Goal: Task Accomplishment & Management: Complete application form

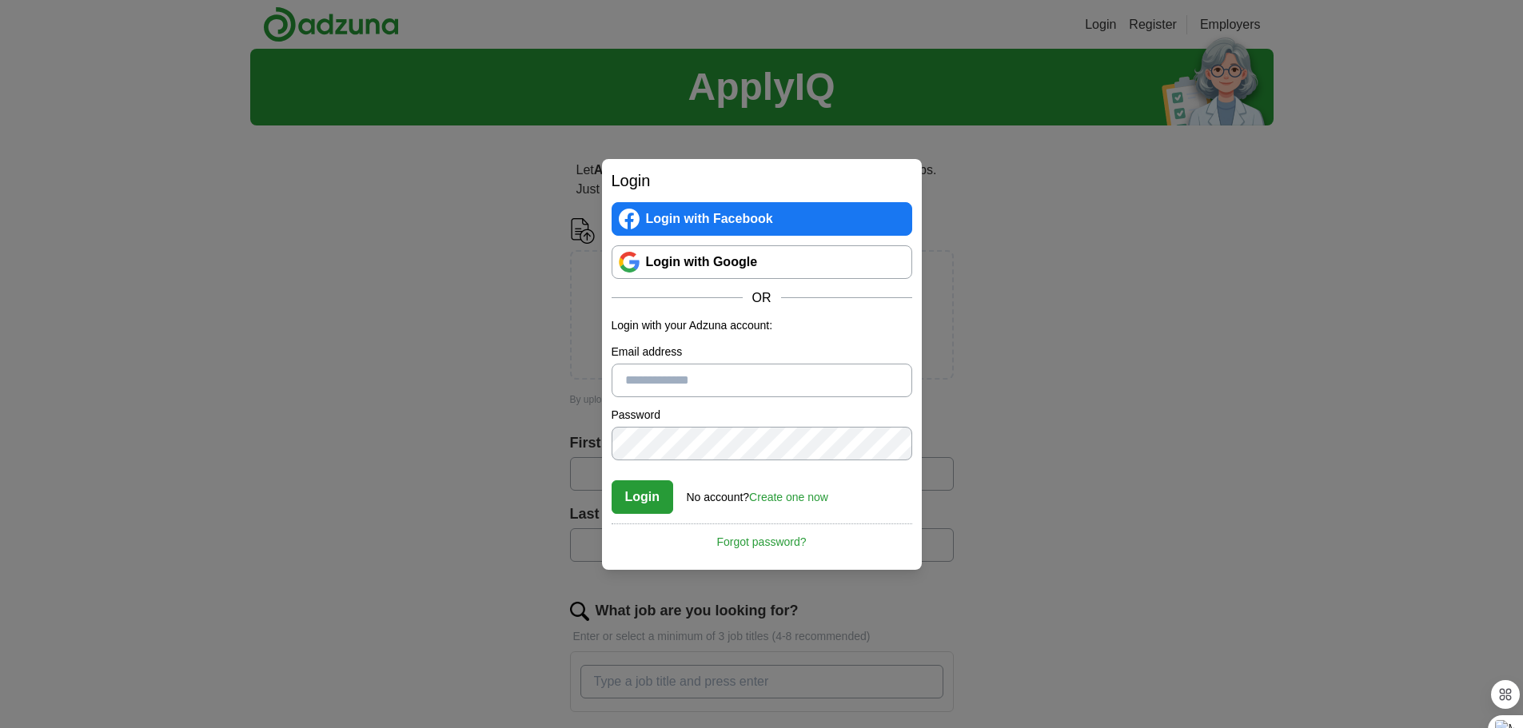
click at [699, 269] on link "Login with Google" at bounding box center [762, 262] width 301 height 34
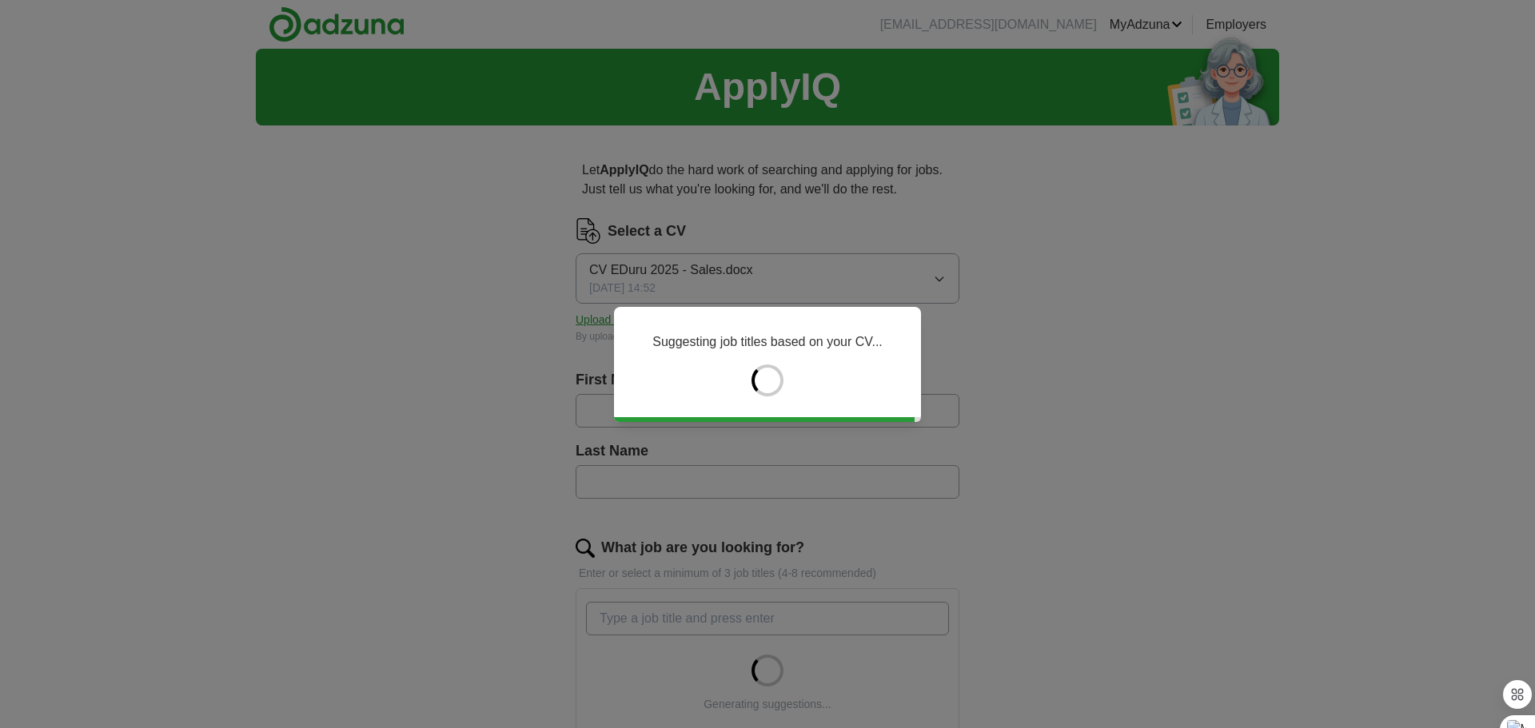
type input "********"
type input "****"
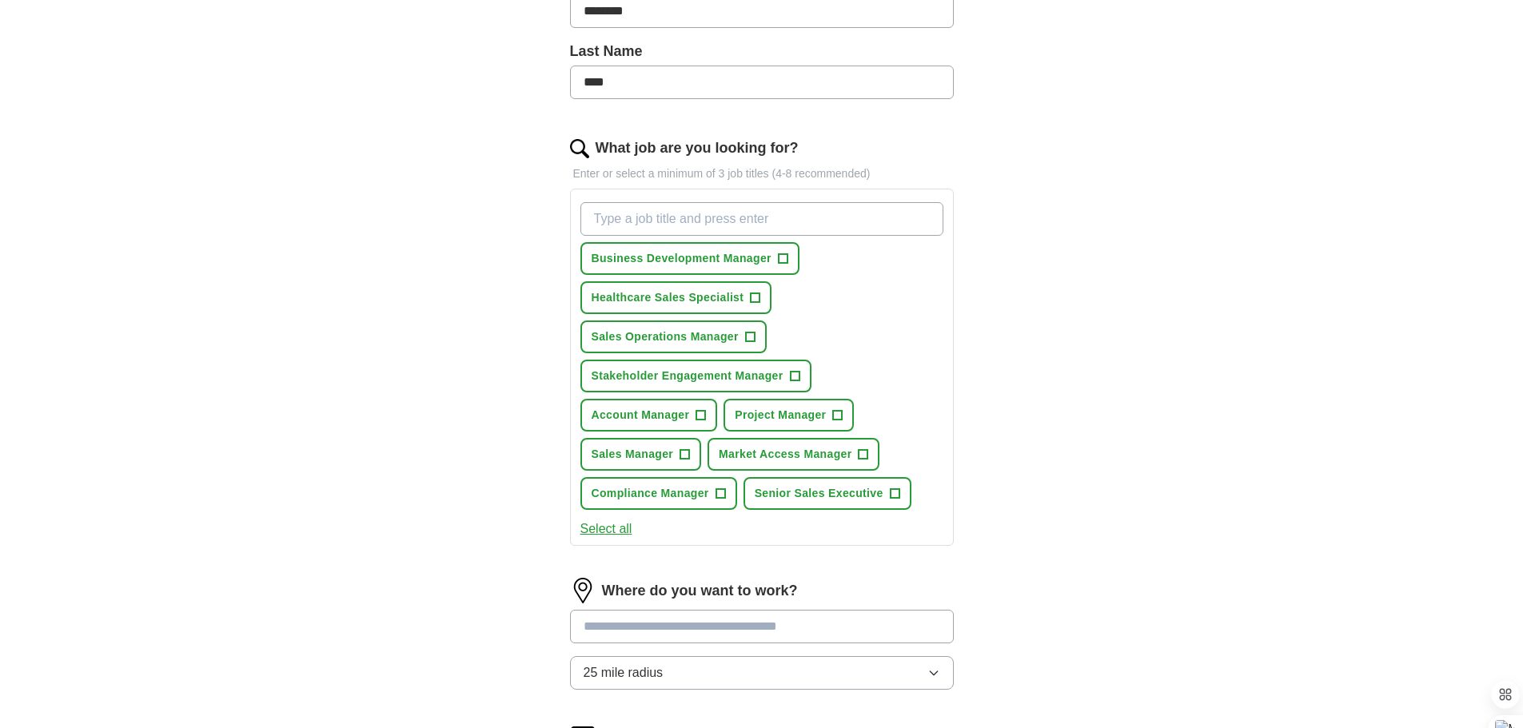
scroll to position [480, 0]
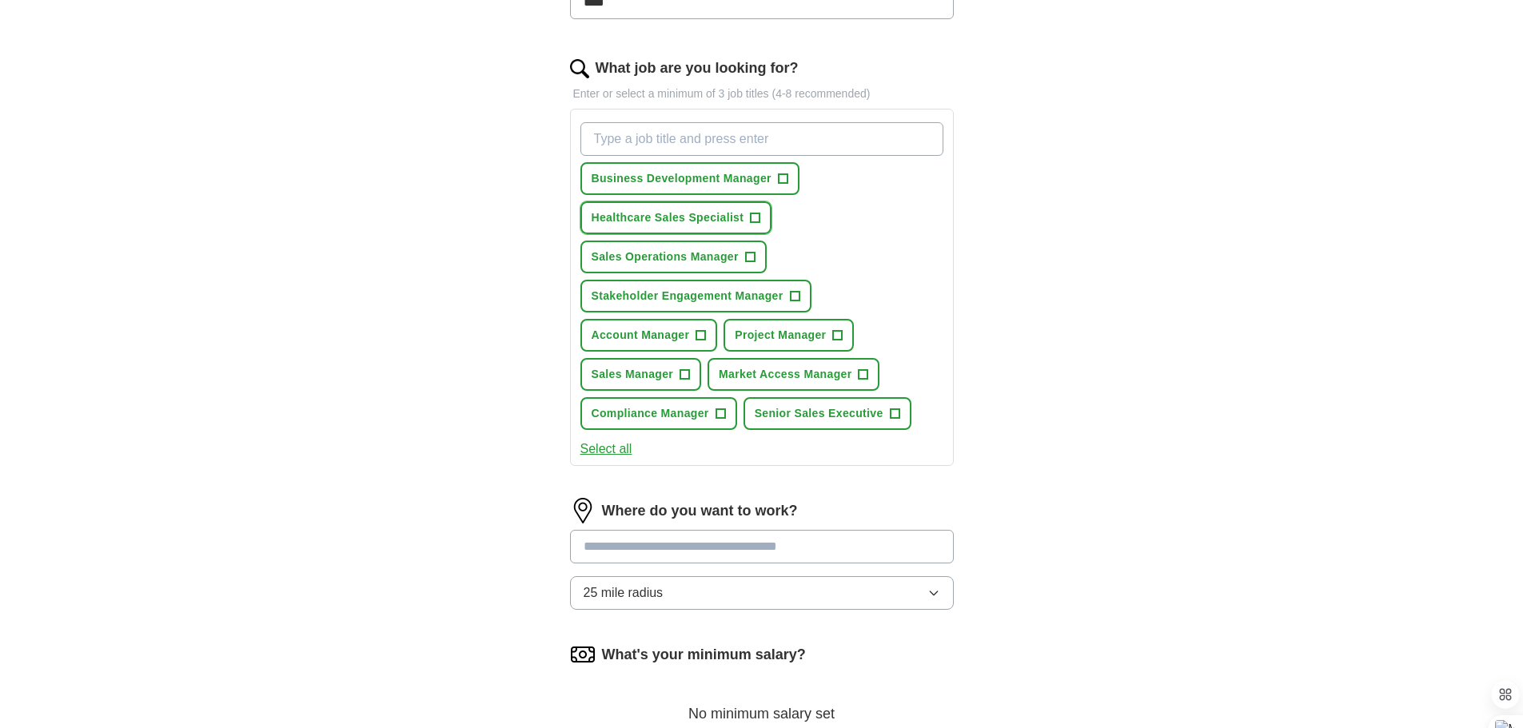
click at [751, 215] on span "+" at bounding box center [756, 218] width 10 height 13
click at [698, 335] on span "+" at bounding box center [701, 335] width 10 height 13
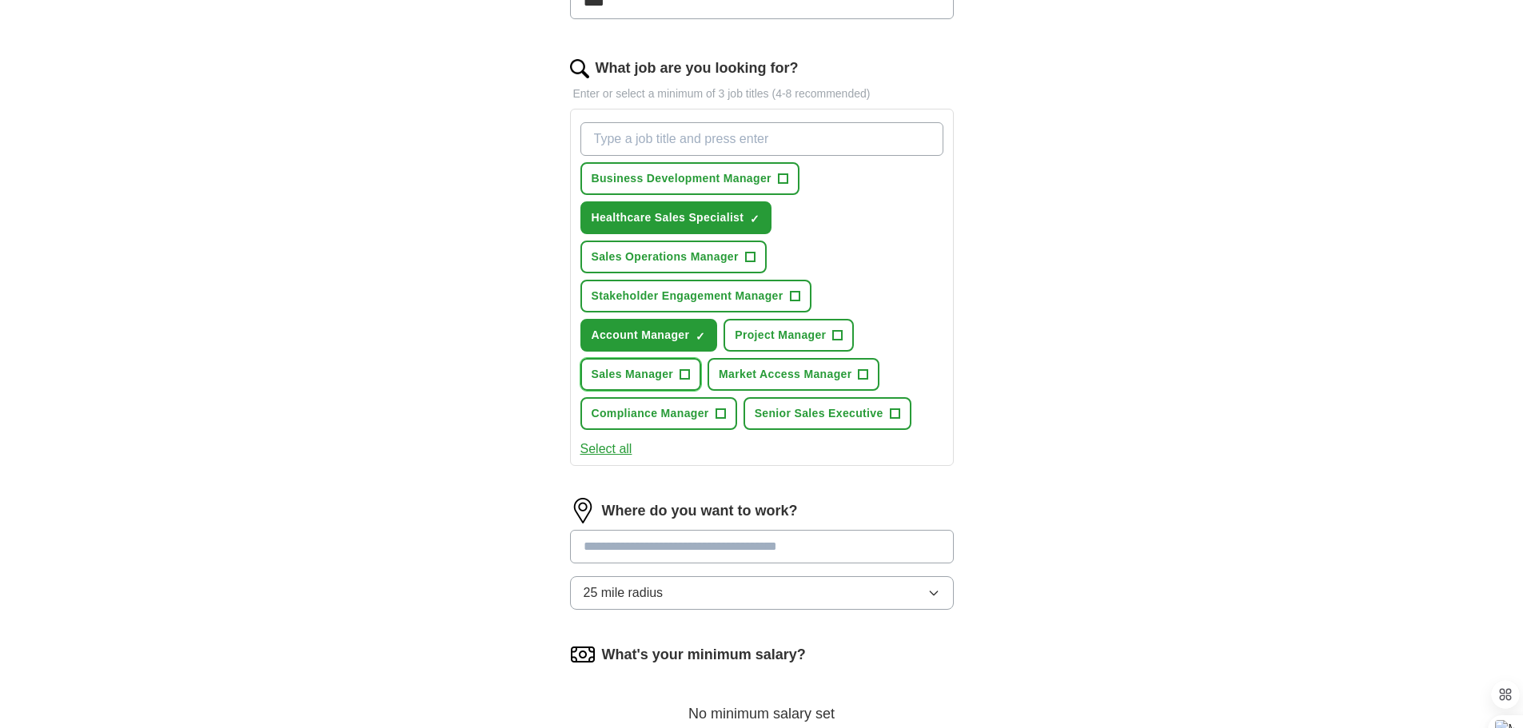
click at [689, 373] on span "+" at bounding box center [685, 375] width 10 height 13
click at [891, 410] on span "+" at bounding box center [895, 414] width 10 height 13
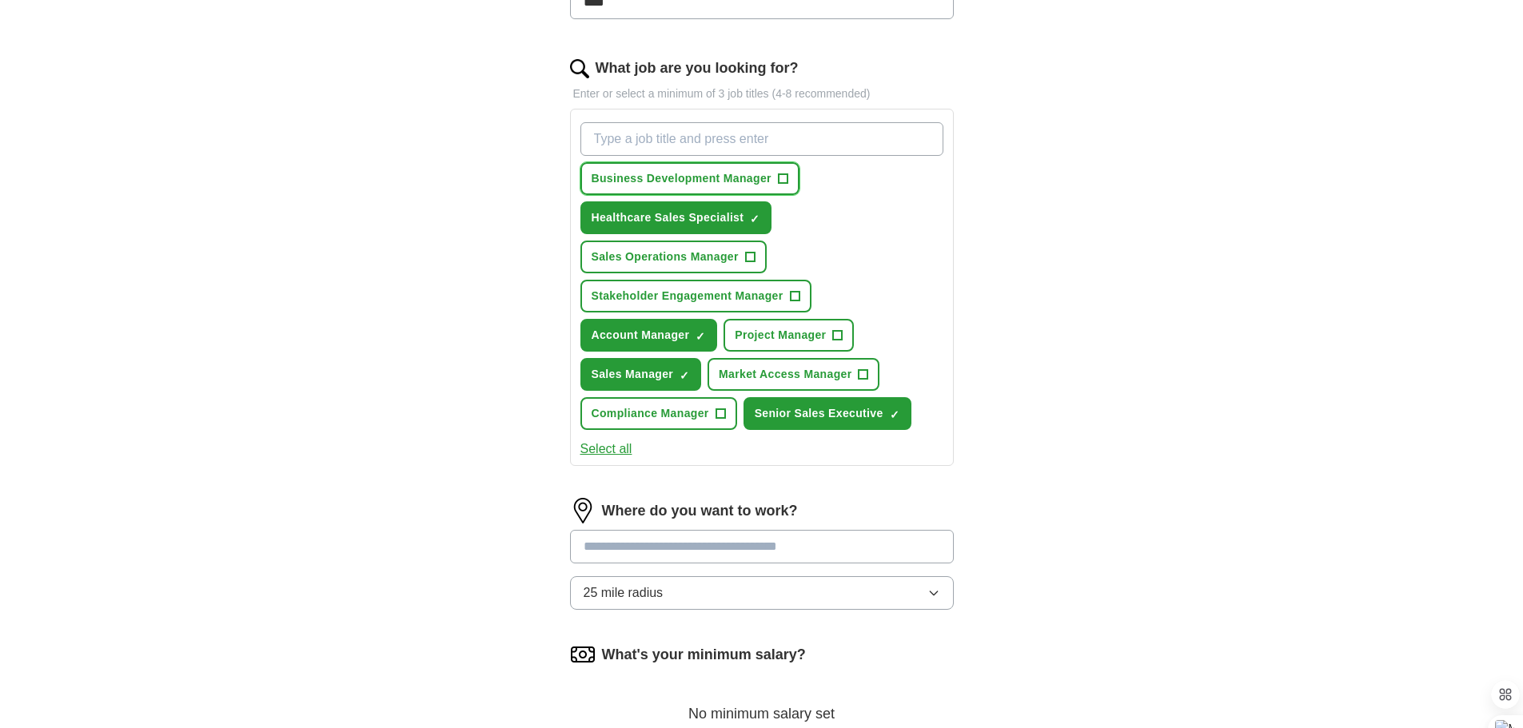
click at [786, 173] on span "+" at bounding box center [783, 179] width 10 height 13
click at [797, 294] on span "+" at bounding box center [795, 296] width 10 height 13
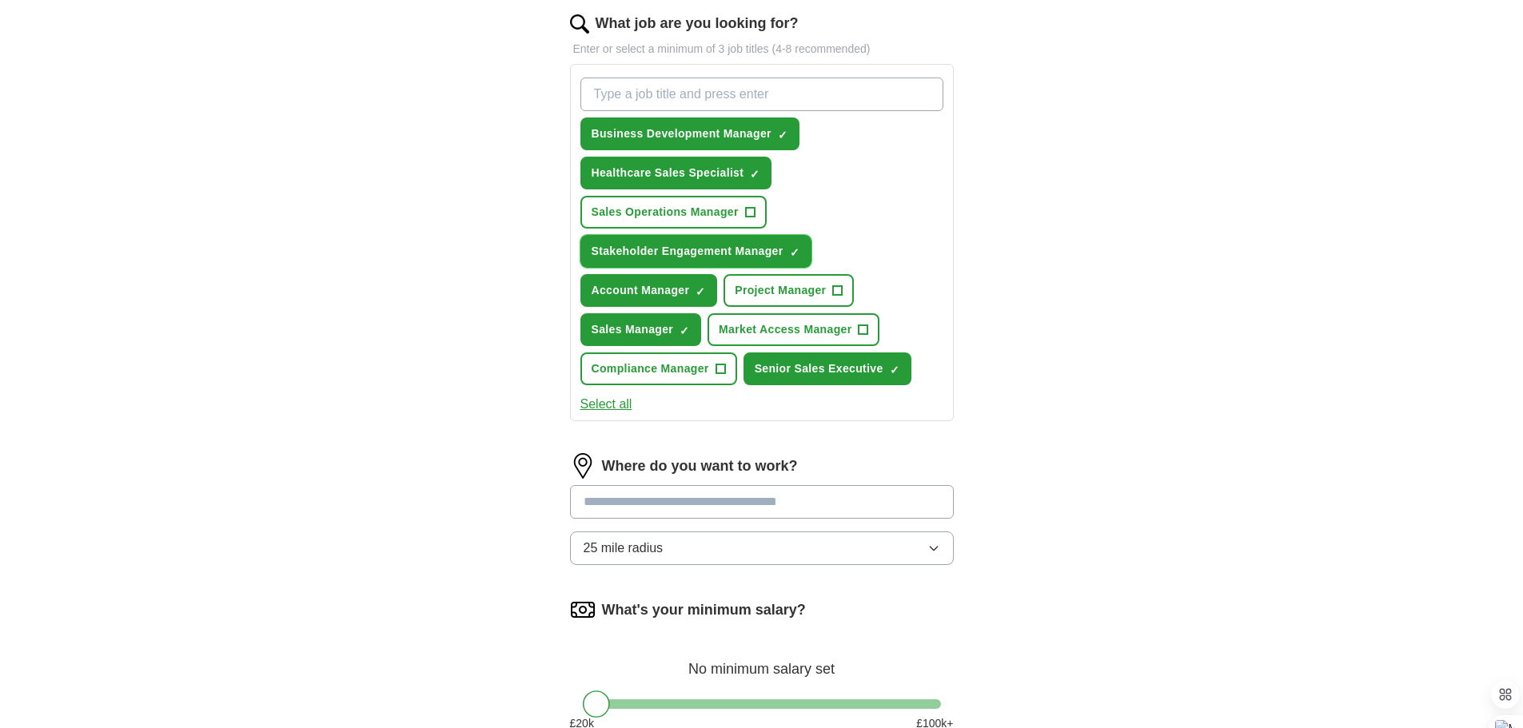
scroll to position [560, 0]
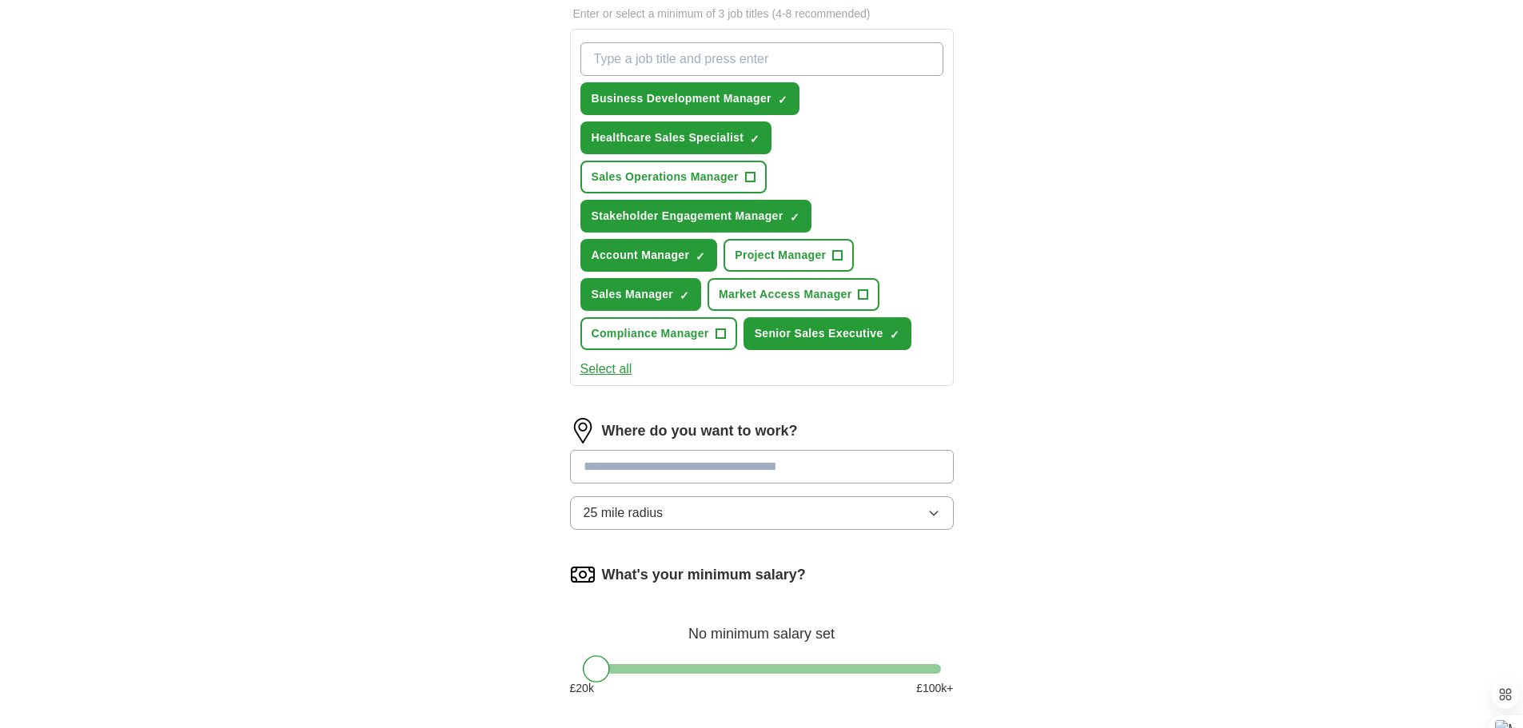
click at [628, 466] on input at bounding box center [762, 467] width 384 height 34
click at [652, 472] on input "****" at bounding box center [762, 467] width 384 height 34
type input "********"
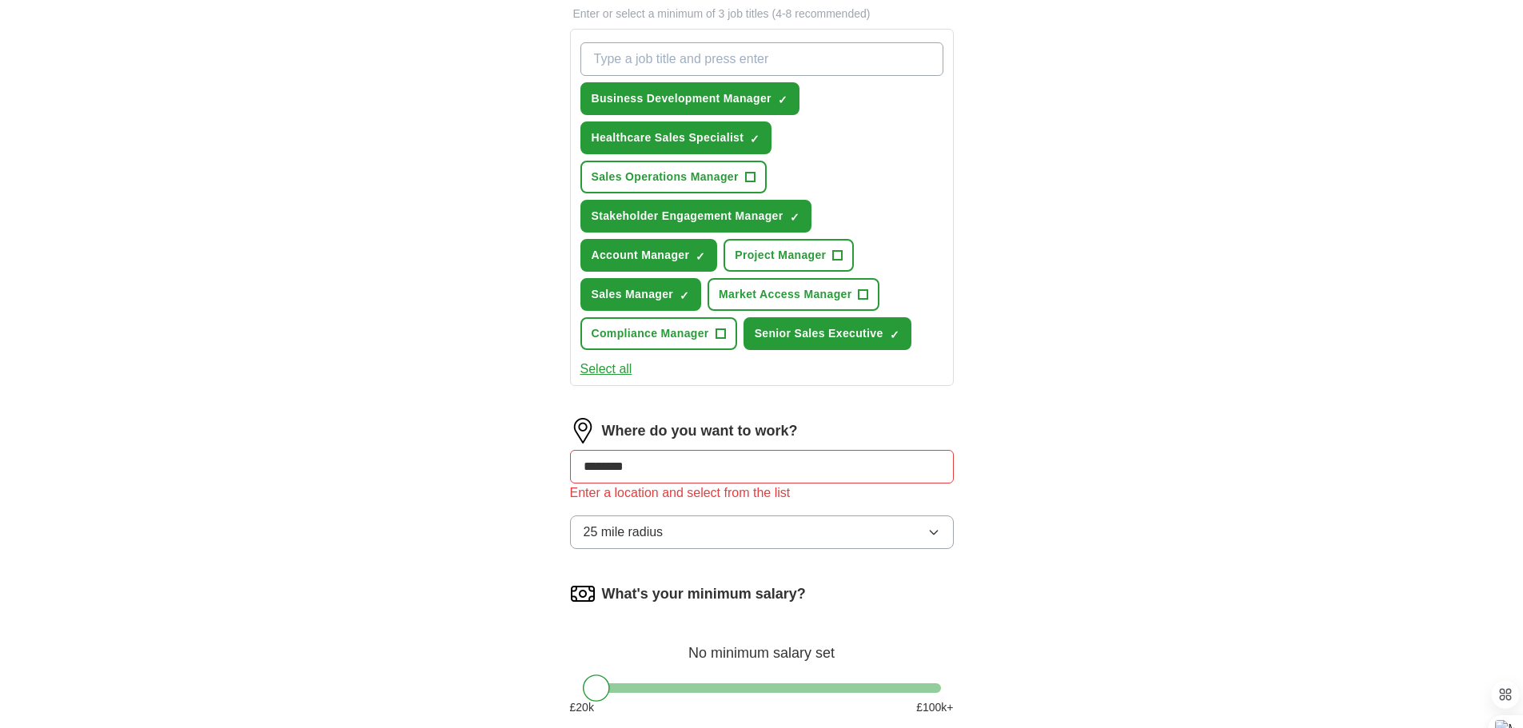
click at [692, 469] on input "********" at bounding box center [762, 467] width 384 height 34
drag, startPoint x: 692, startPoint y: 469, endPoint x: 440, endPoint y: 463, distance: 252.7
click at [441, 463] on div "ApplyIQ Let ApplyIQ do the hard work of searching and applying for jobs. Just t…" at bounding box center [761, 160] width 1023 height 1342
type input "*"
type input "**"
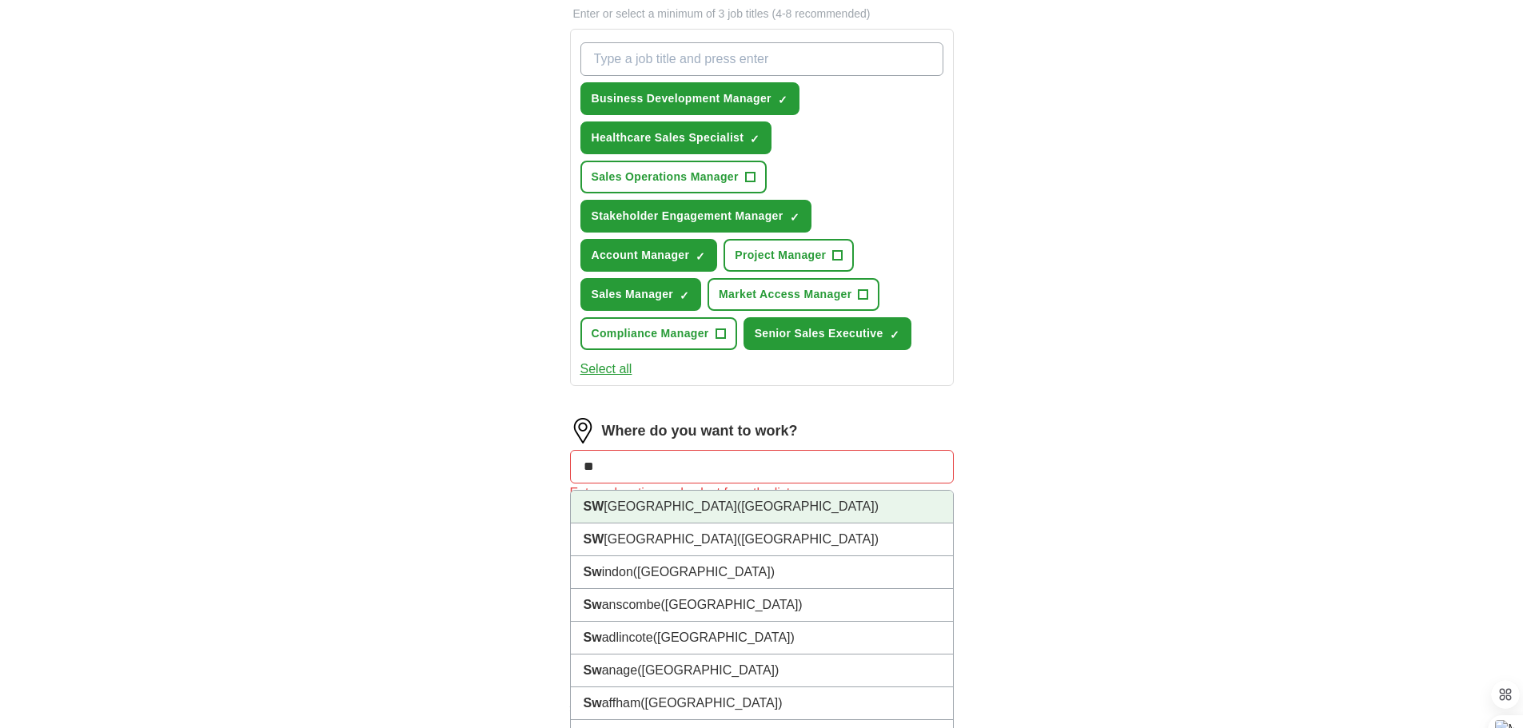
click at [737, 506] on span "([GEOGRAPHIC_DATA])" at bounding box center [808, 507] width 142 height 14
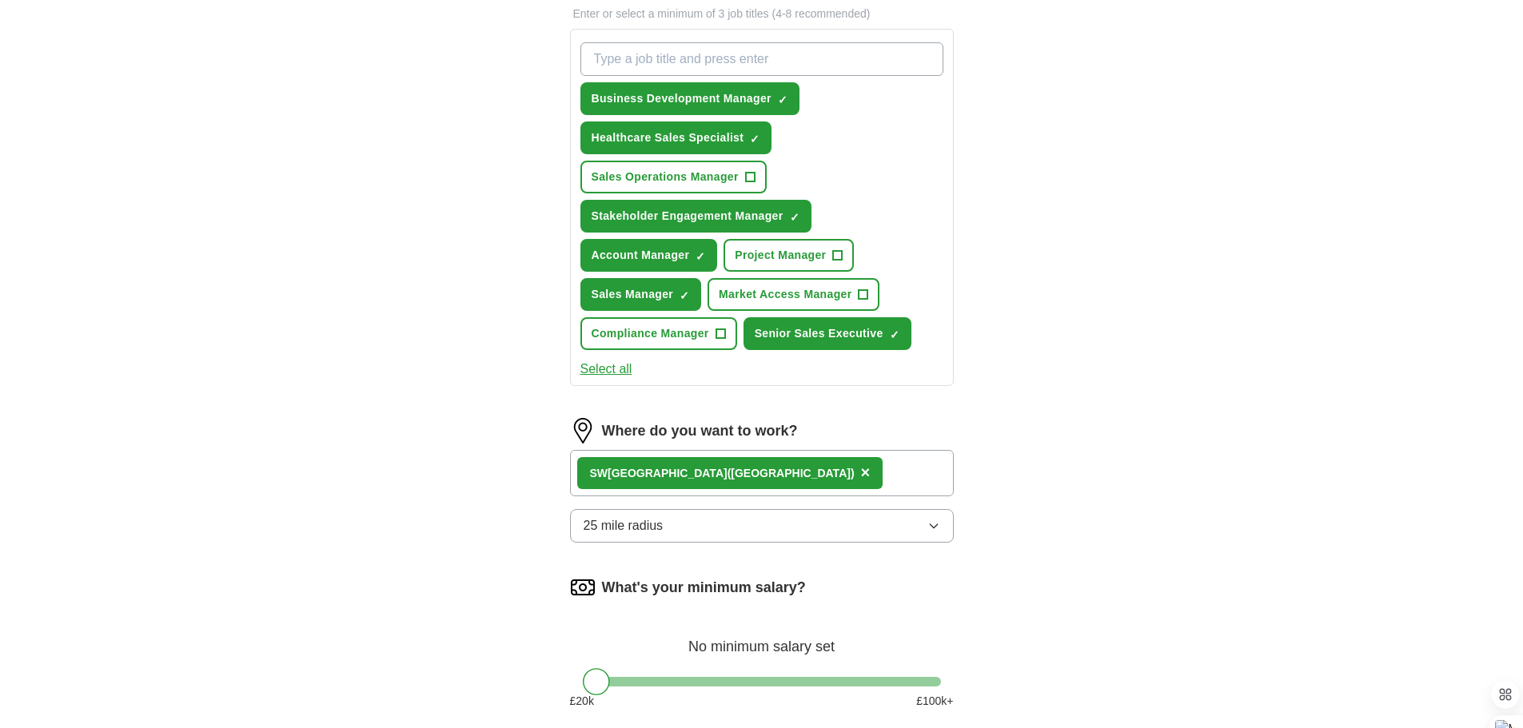
click at [932, 522] on icon "button" at bounding box center [933, 526] width 13 height 13
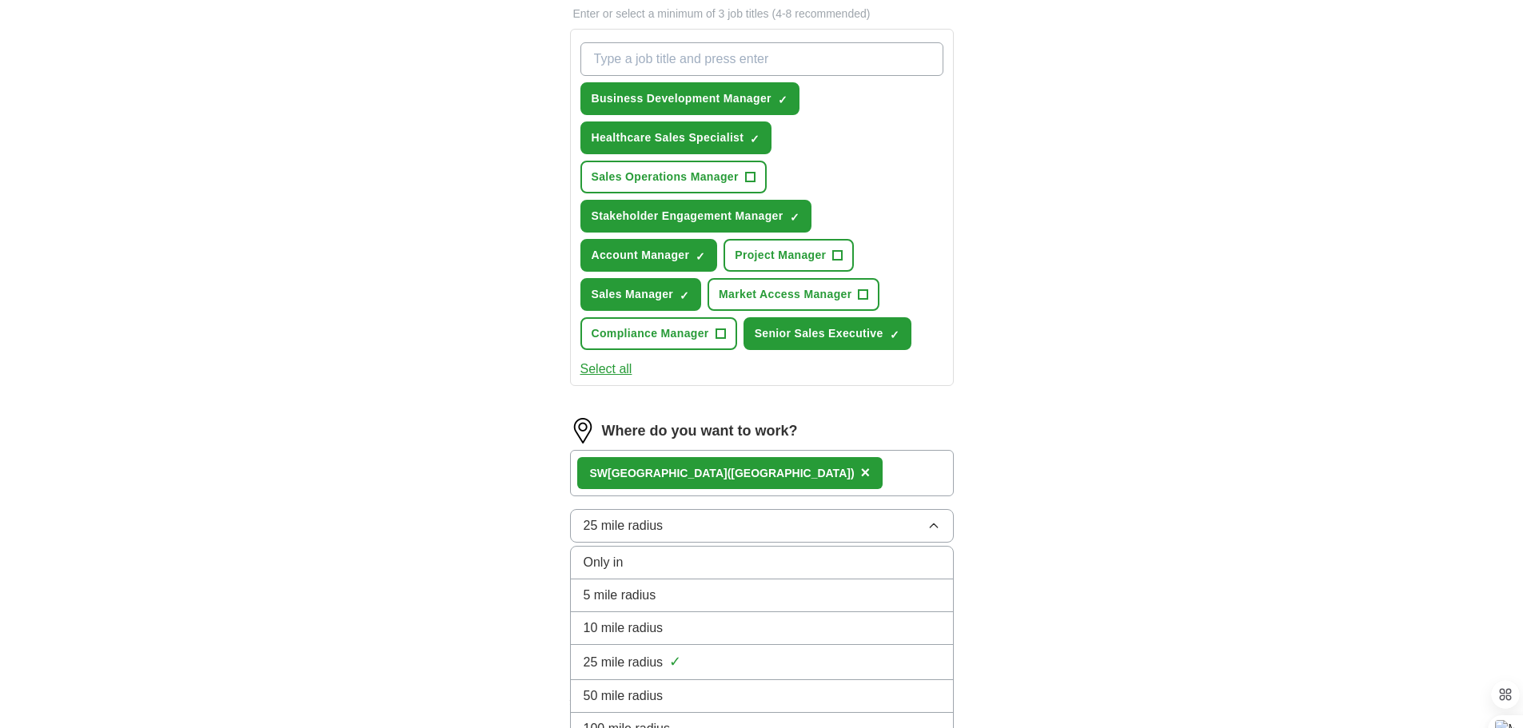
click at [640, 623] on span "10 mile radius" at bounding box center [624, 628] width 80 height 19
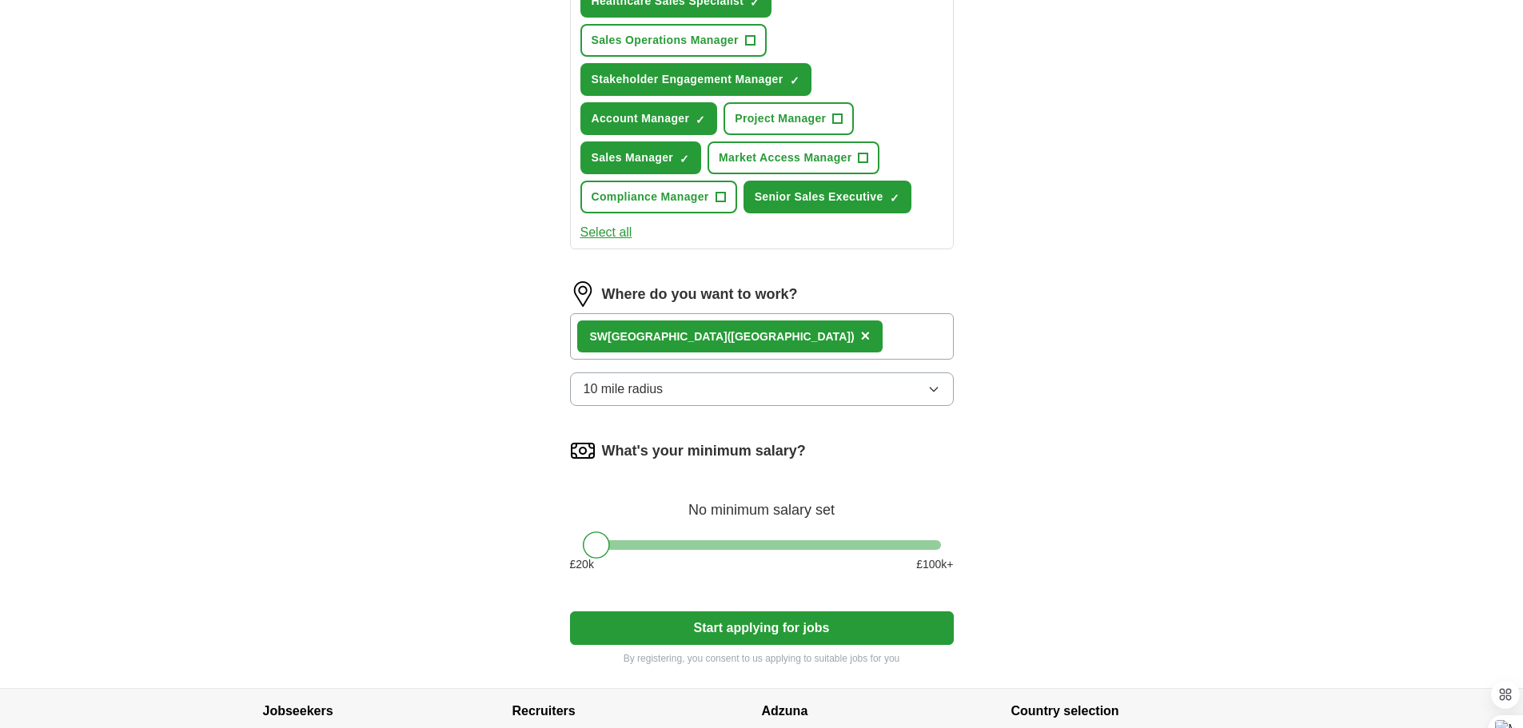
scroll to position [720, 0]
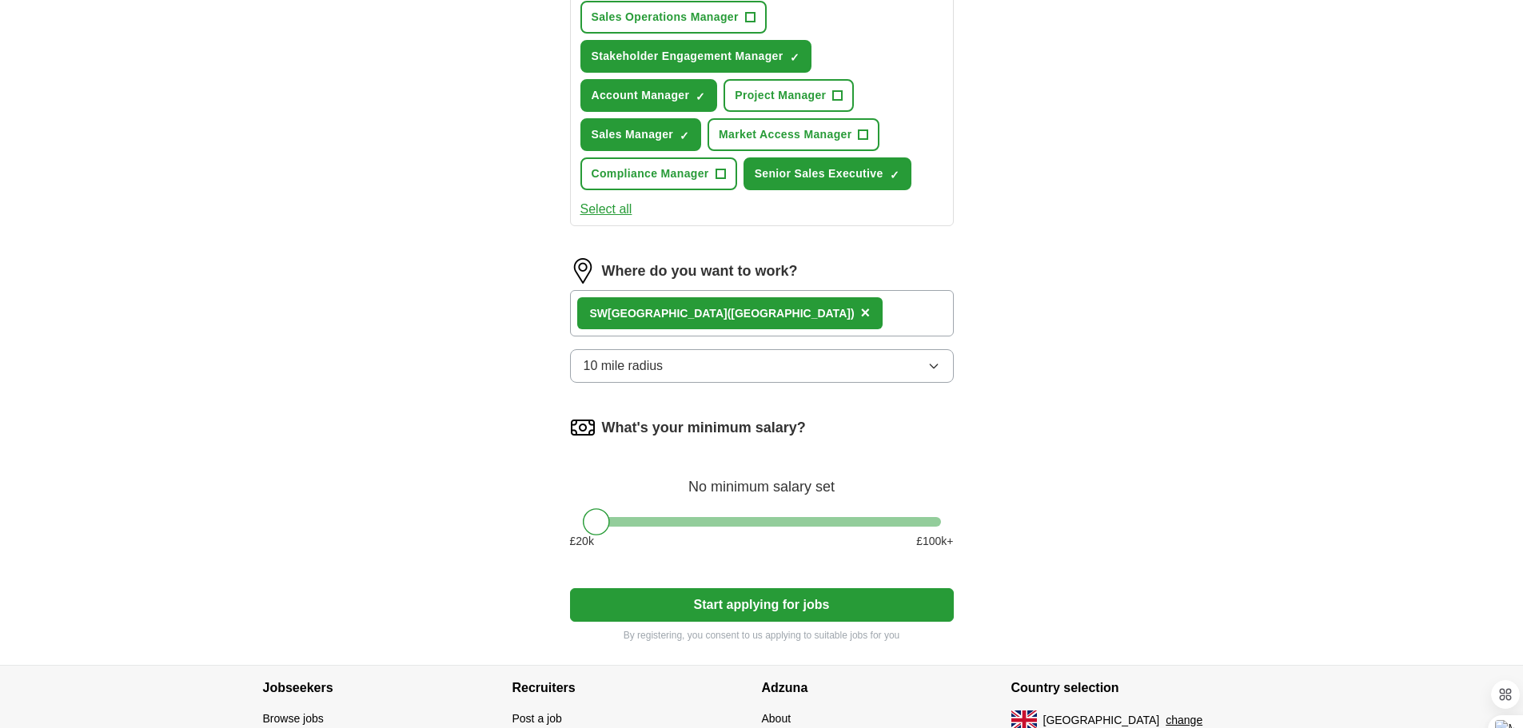
click at [732, 518] on div at bounding box center [762, 522] width 358 height 10
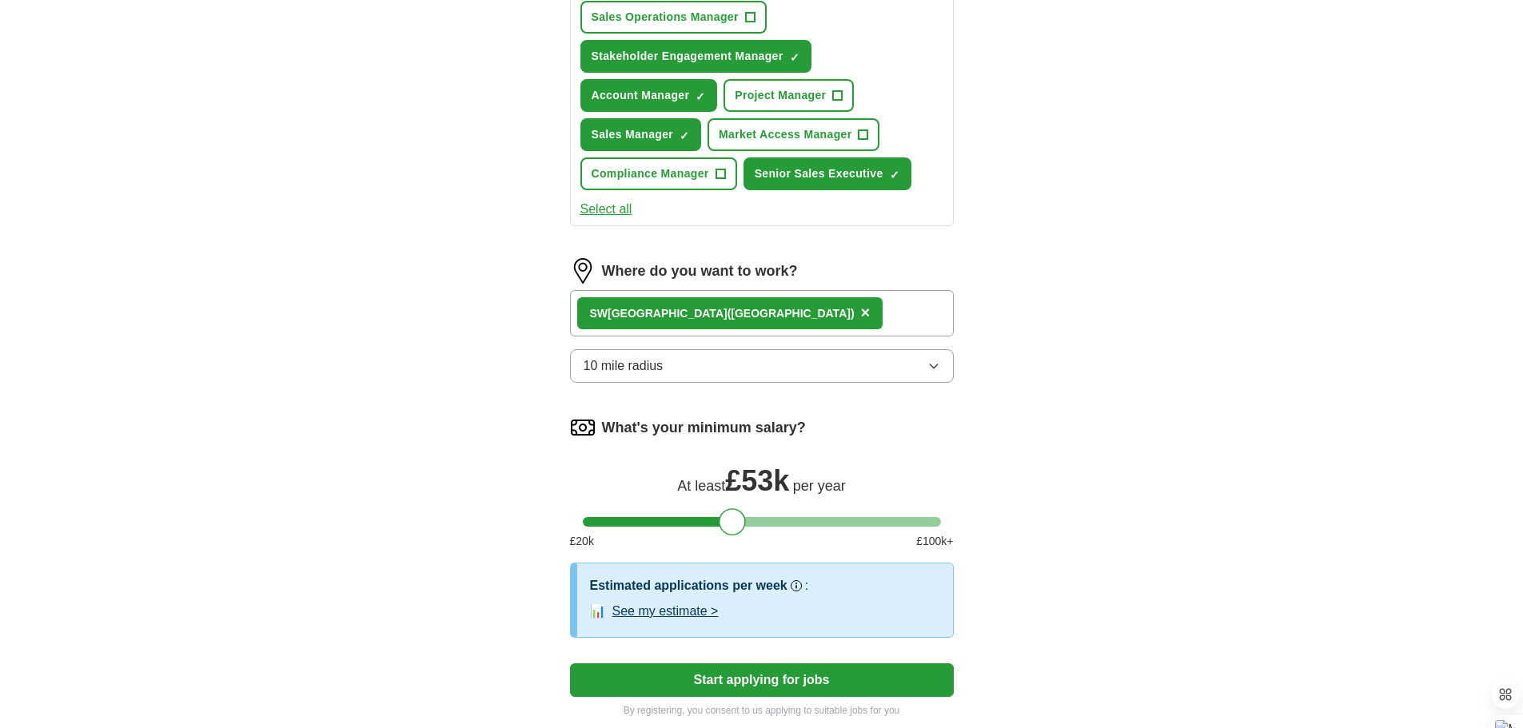
click at [696, 516] on div "What's your minimum salary? At least £ 53k per year £ 20 k £ 100 k+" at bounding box center [762, 489] width 384 height 148
click at [682, 520] on div at bounding box center [762, 522] width 358 height 10
click at [653, 520] on div at bounding box center [762, 522] width 358 height 10
click at [672, 518] on div at bounding box center [762, 522] width 358 height 10
click at [658, 518] on div at bounding box center [670, 522] width 27 height 27
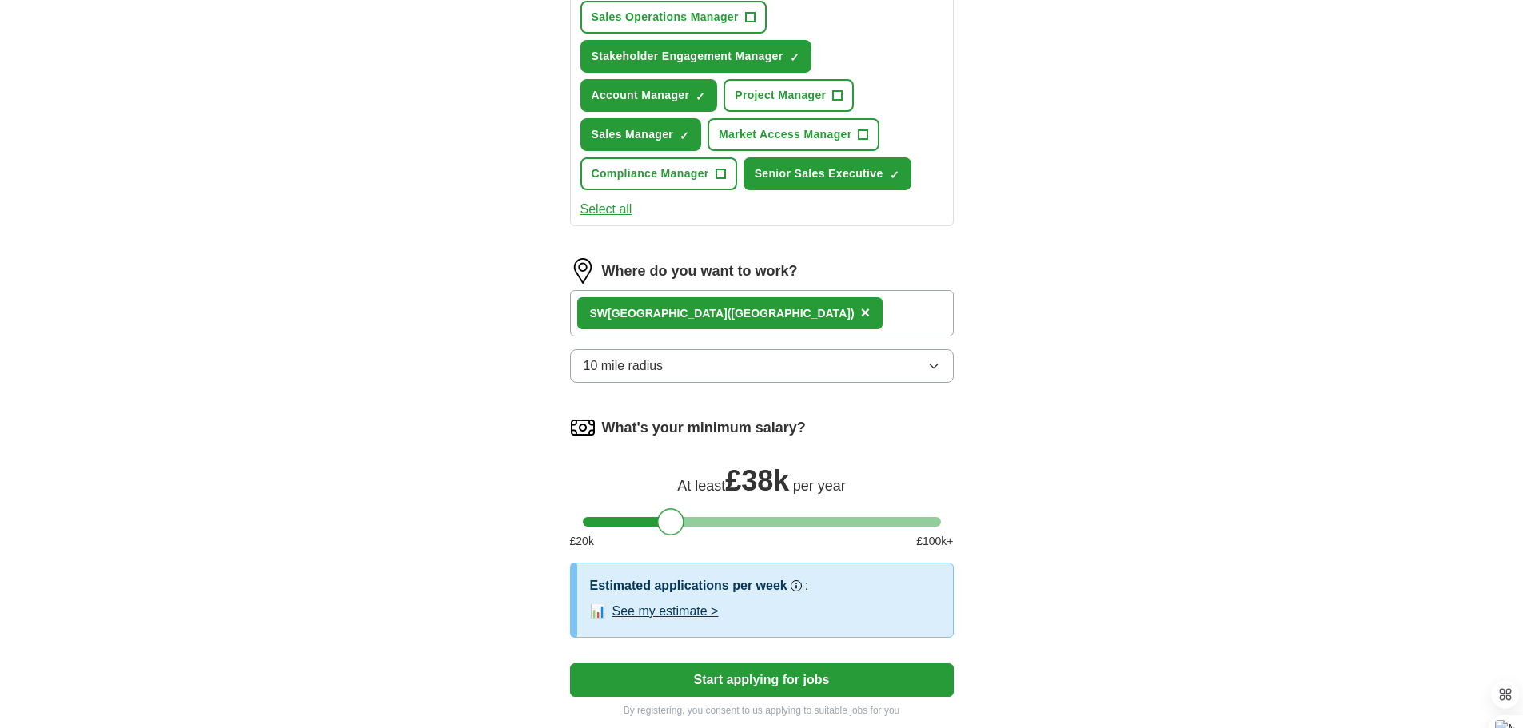
click at [655, 518] on div at bounding box center [762, 522] width 358 height 10
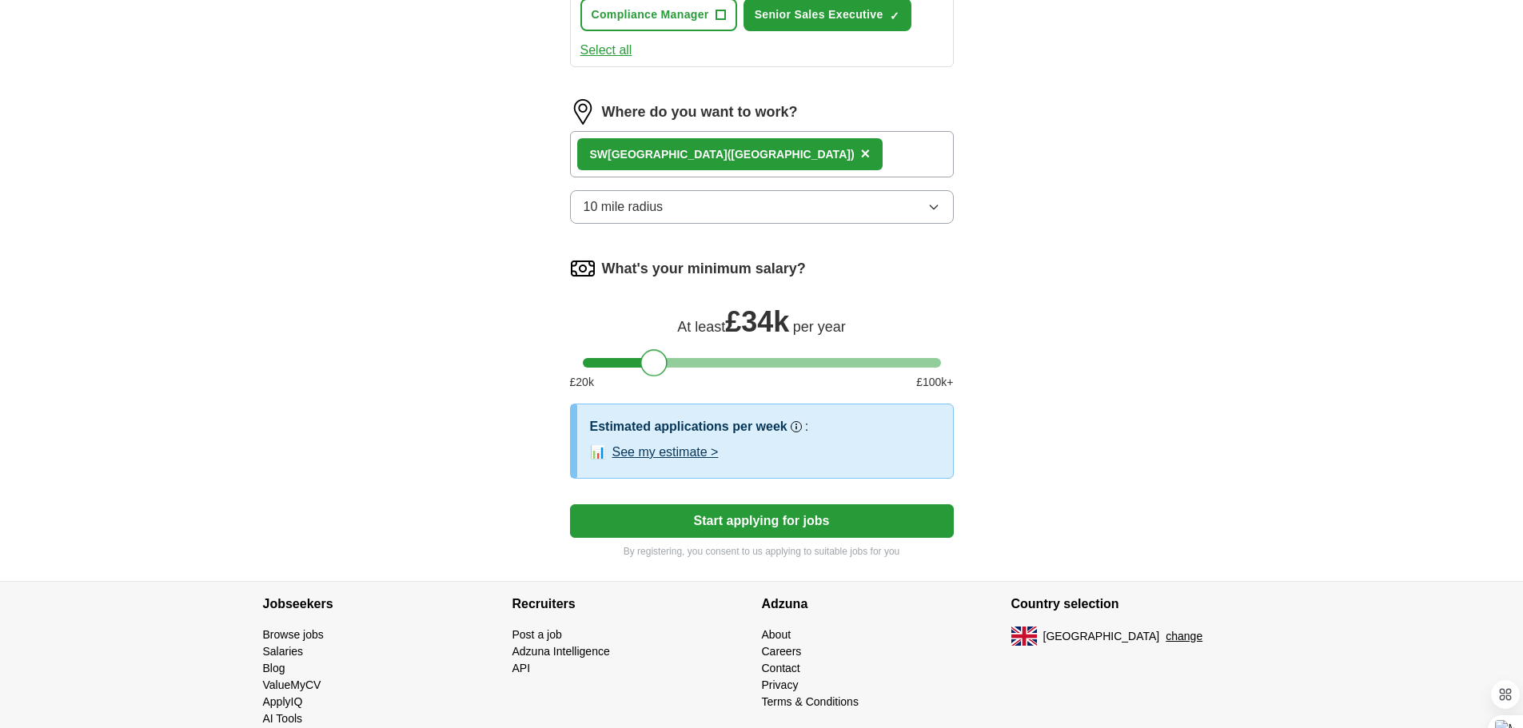
scroll to position [879, 0]
drag, startPoint x: 794, startPoint y: 426, endPoint x: 804, endPoint y: 426, distance: 10.4
click at [804, 426] on div "Estimated applications per week Our best guess based on live jobs [DATE], and o…" at bounding box center [765, 426] width 350 height 19
click at [648, 451] on button "See my estimate >" at bounding box center [665, 451] width 106 height 19
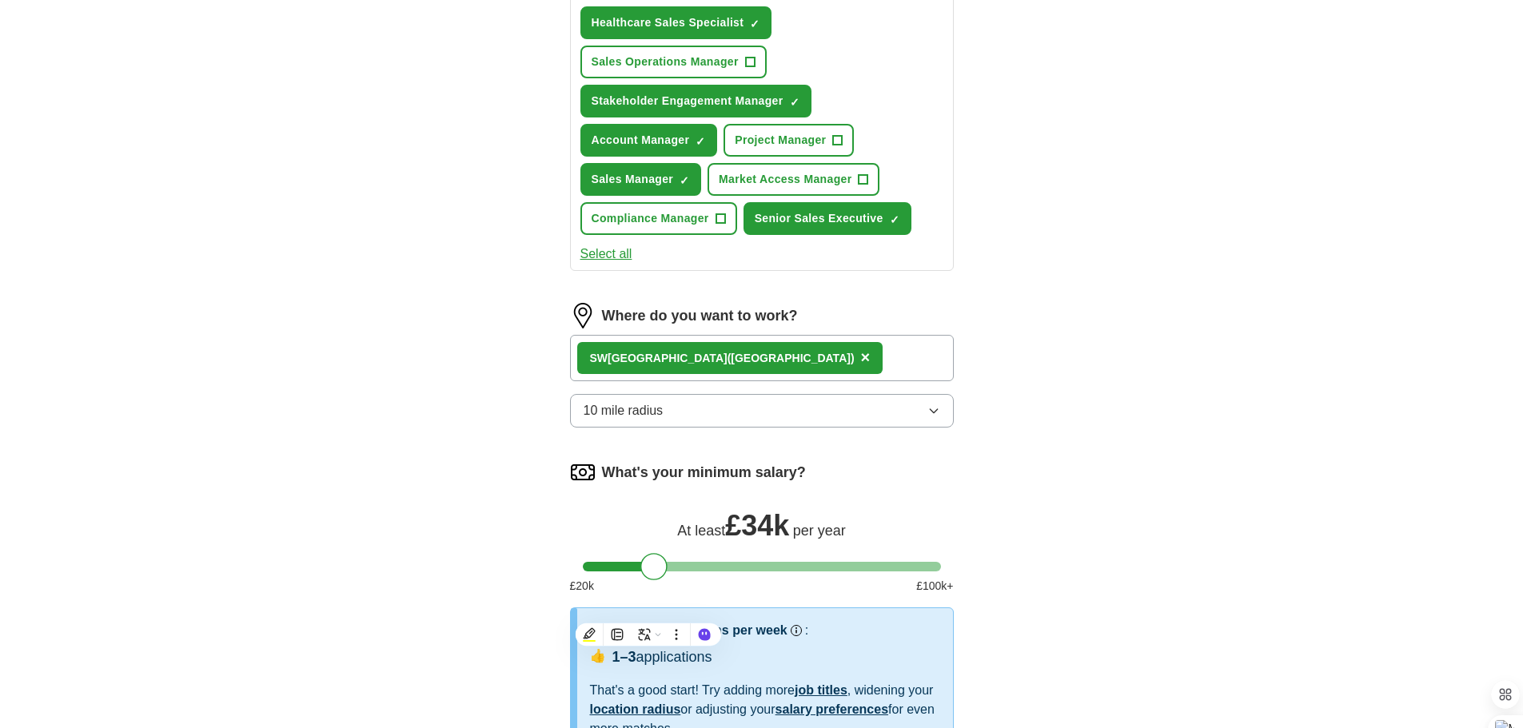
scroll to position [640, 0]
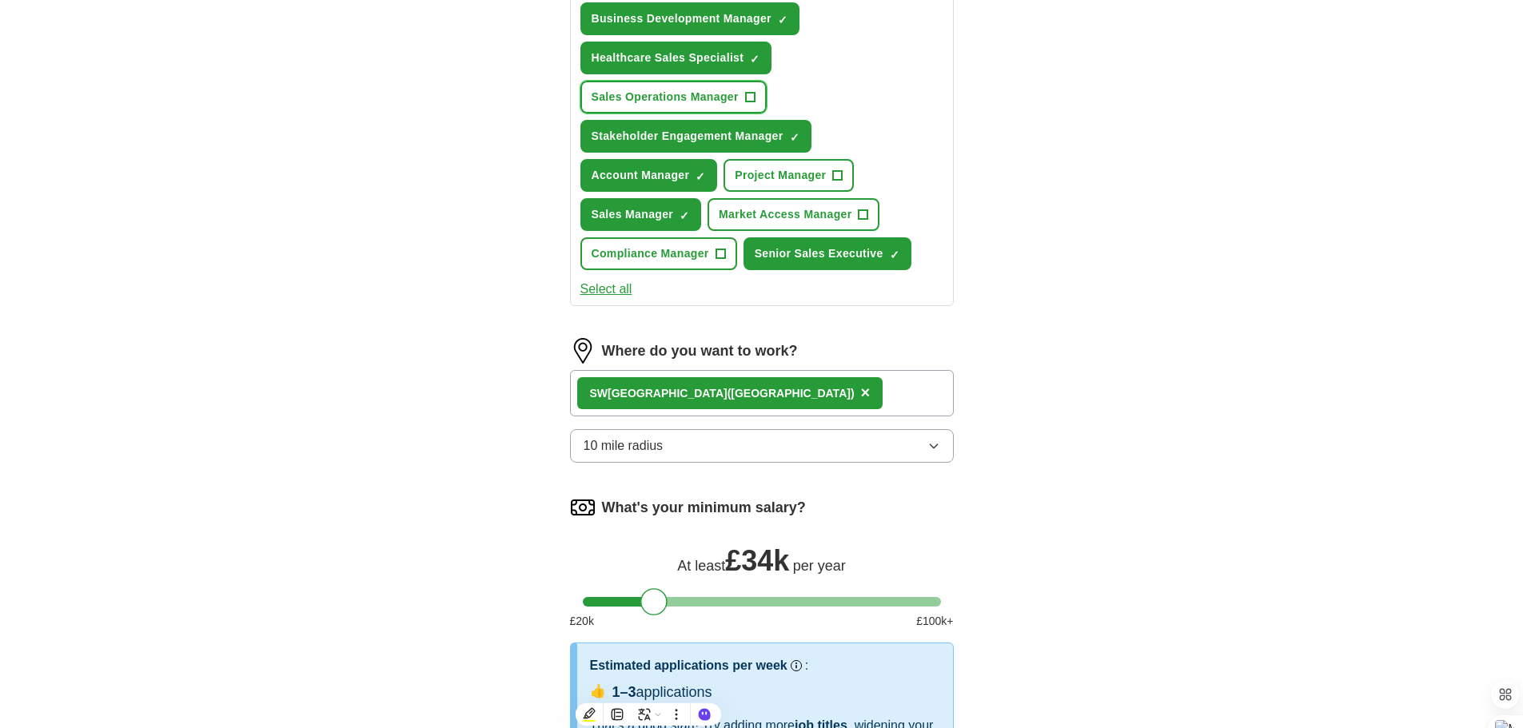
click at [720, 91] on span "Sales Operations Manager" at bounding box center [665, 97] width 147 height 17
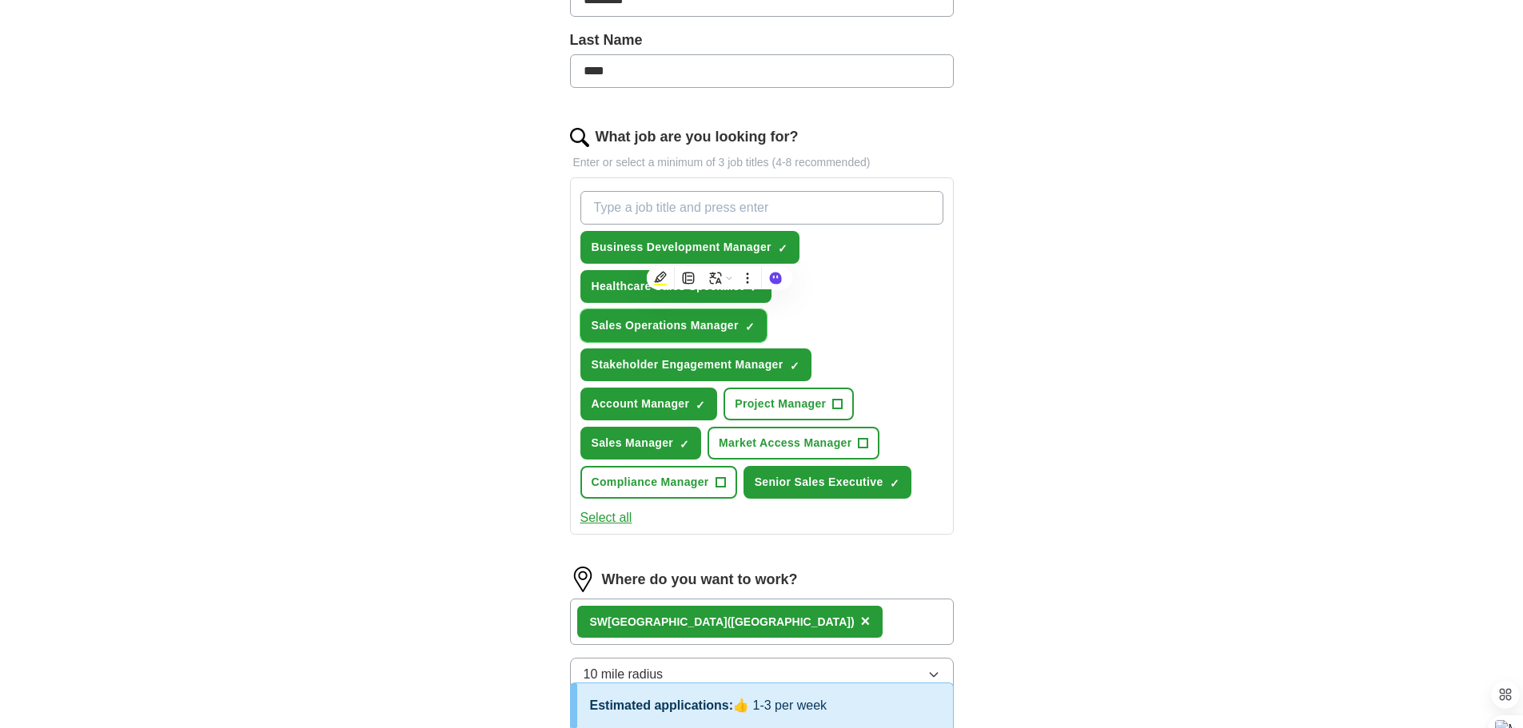
scroll to position [320, 0]
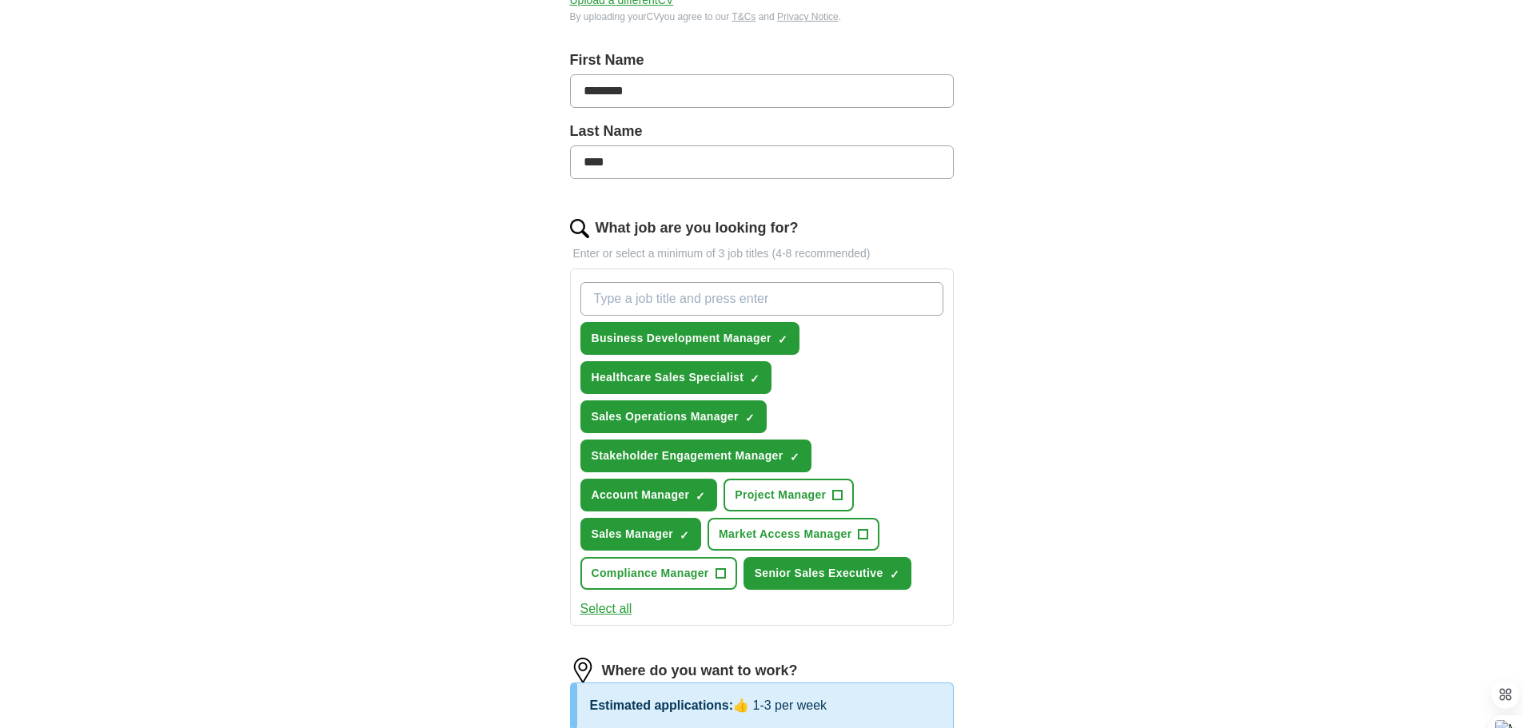
click at [623, 297] on input "What job are you looking for?" at bounding box center [761, 299] width 363 height 34
type input "territory manager"
click at [926, 293] on circle at bounding box center [925, 298] width 18 height 18
drag, startPoint x: 738, startPoint y: 299, endPoint x: 504, endPoint y: 297, distance: 234.3
click at [504, 297] on div "ApplyIQ Let ApplyIQ do the hard work of searching and applying for jobs. Just t…" at bounding box center [761, 495] width 1023 height 1533
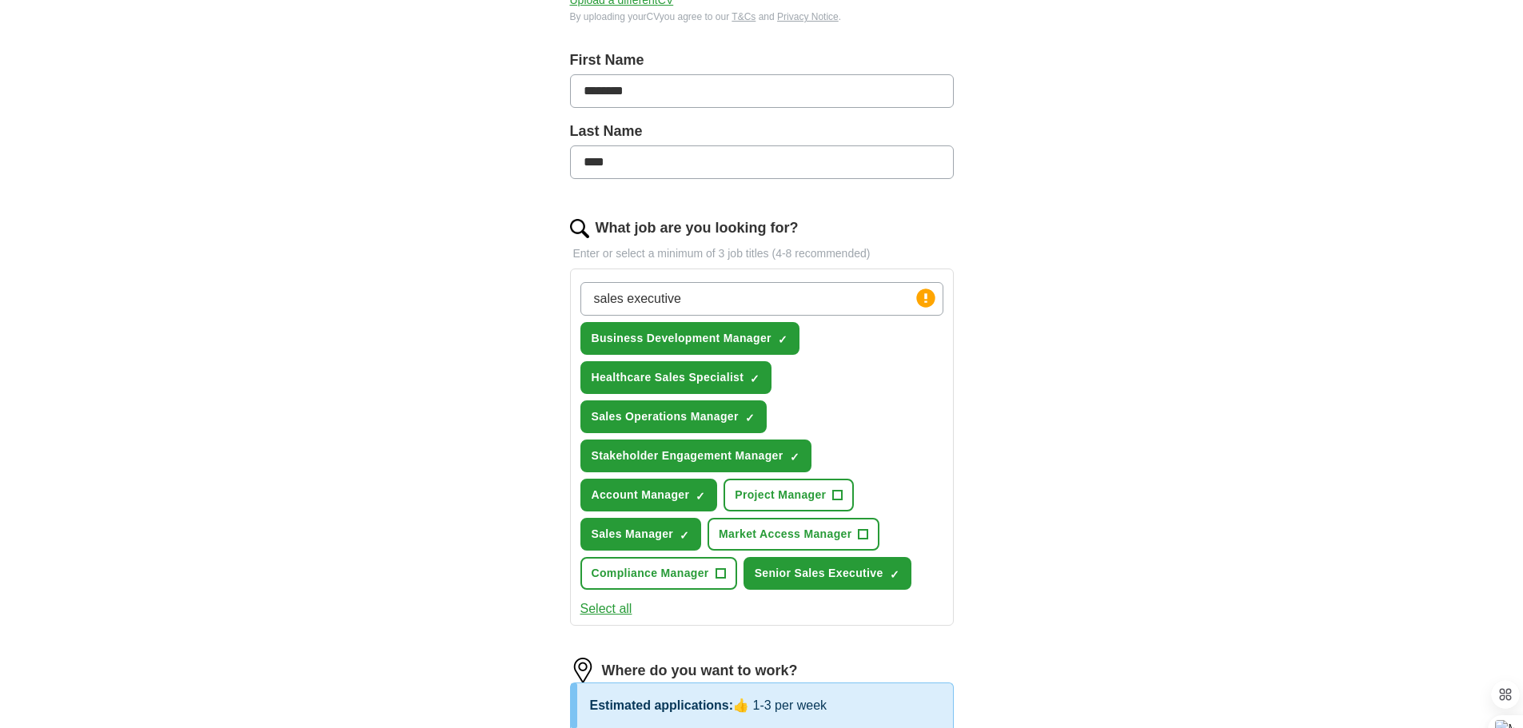
drag, startPoint x: 710, startPoint y: 299, endPoint x: 884, endPoint y: 335, distance: 178.0
click at [884, 335] on div "sales executive Press return to add title Business Development Manager ✓ × Heal…" at bounding box center [761, 436] width 369 height 321
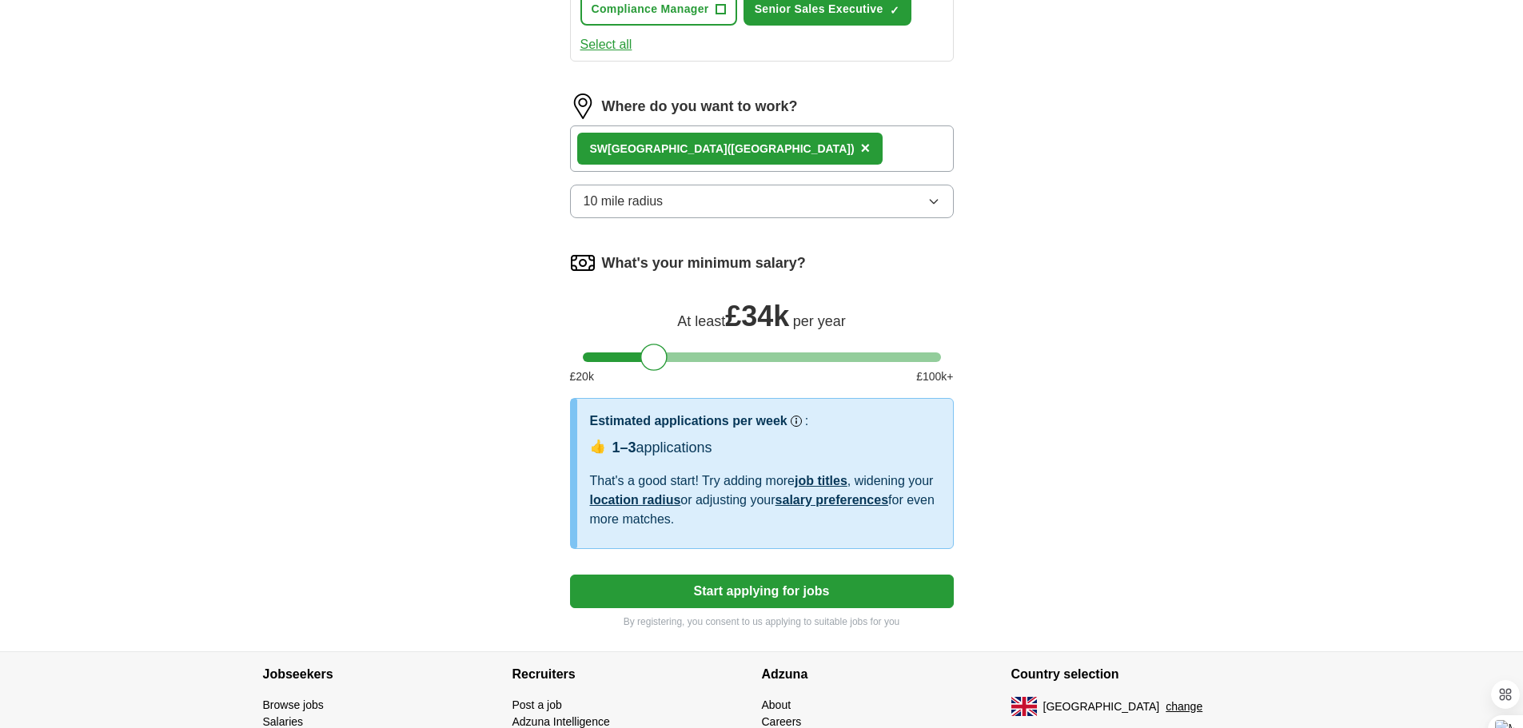
scroll to position [986, 0]
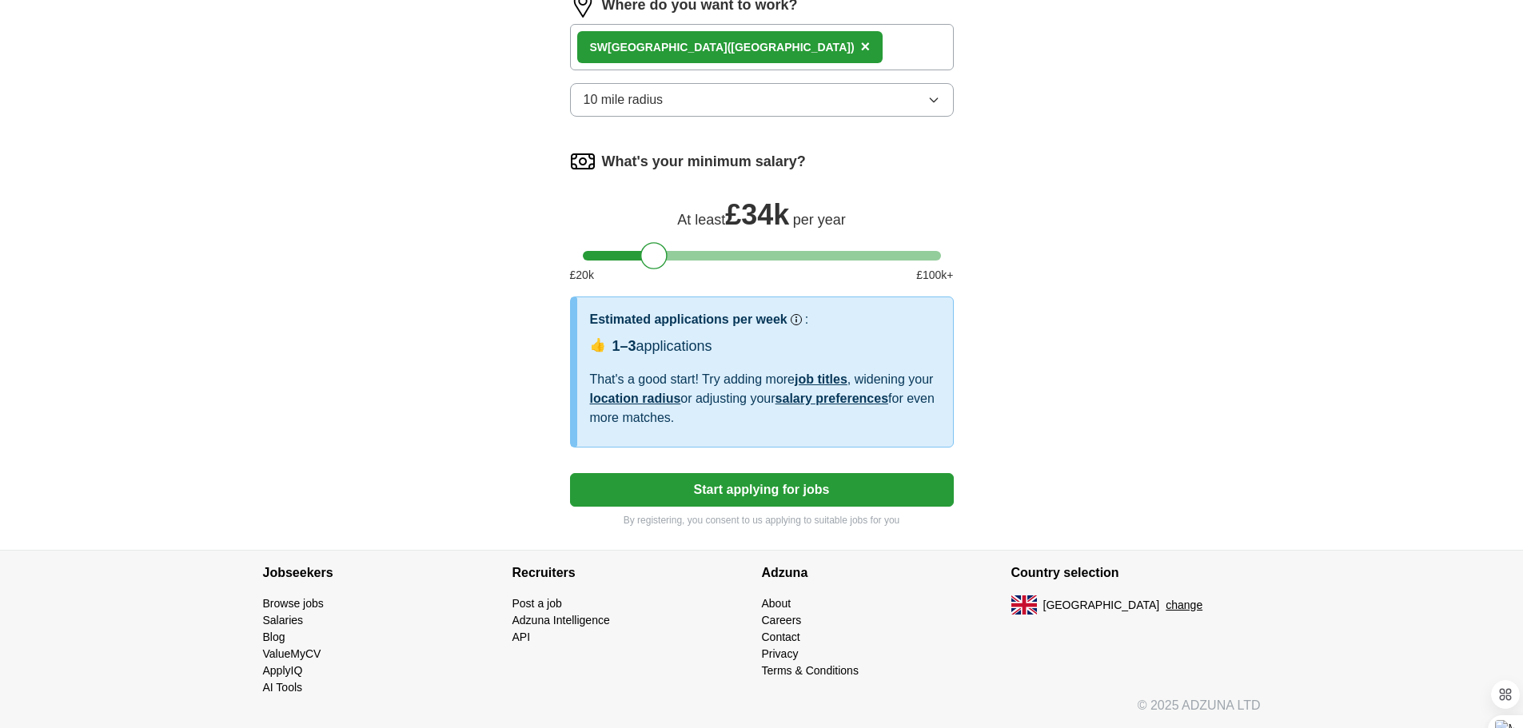
type input "sales executive"
click at [694, 489] on button "Start applying for jobs" at bounding box center [762, 490] width 384 height 34
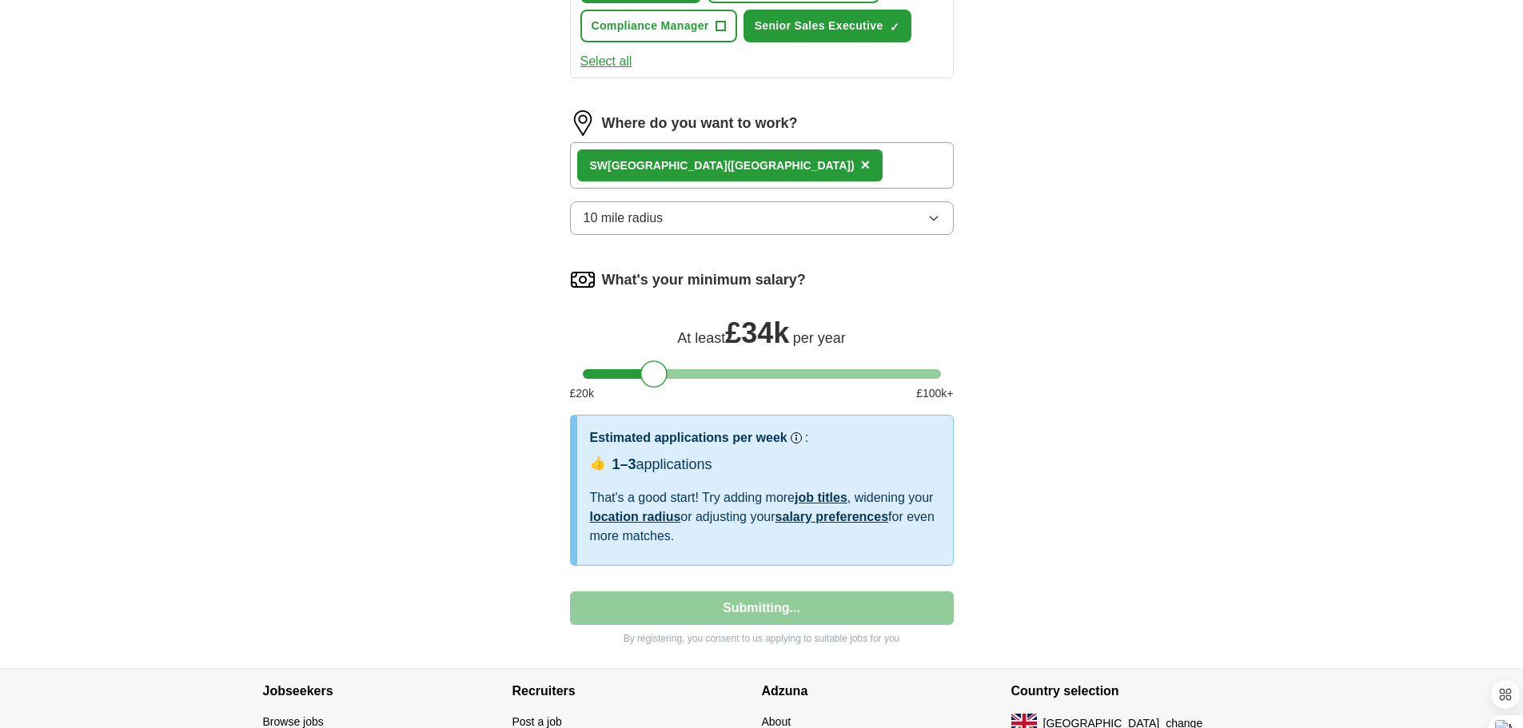
select select "**"
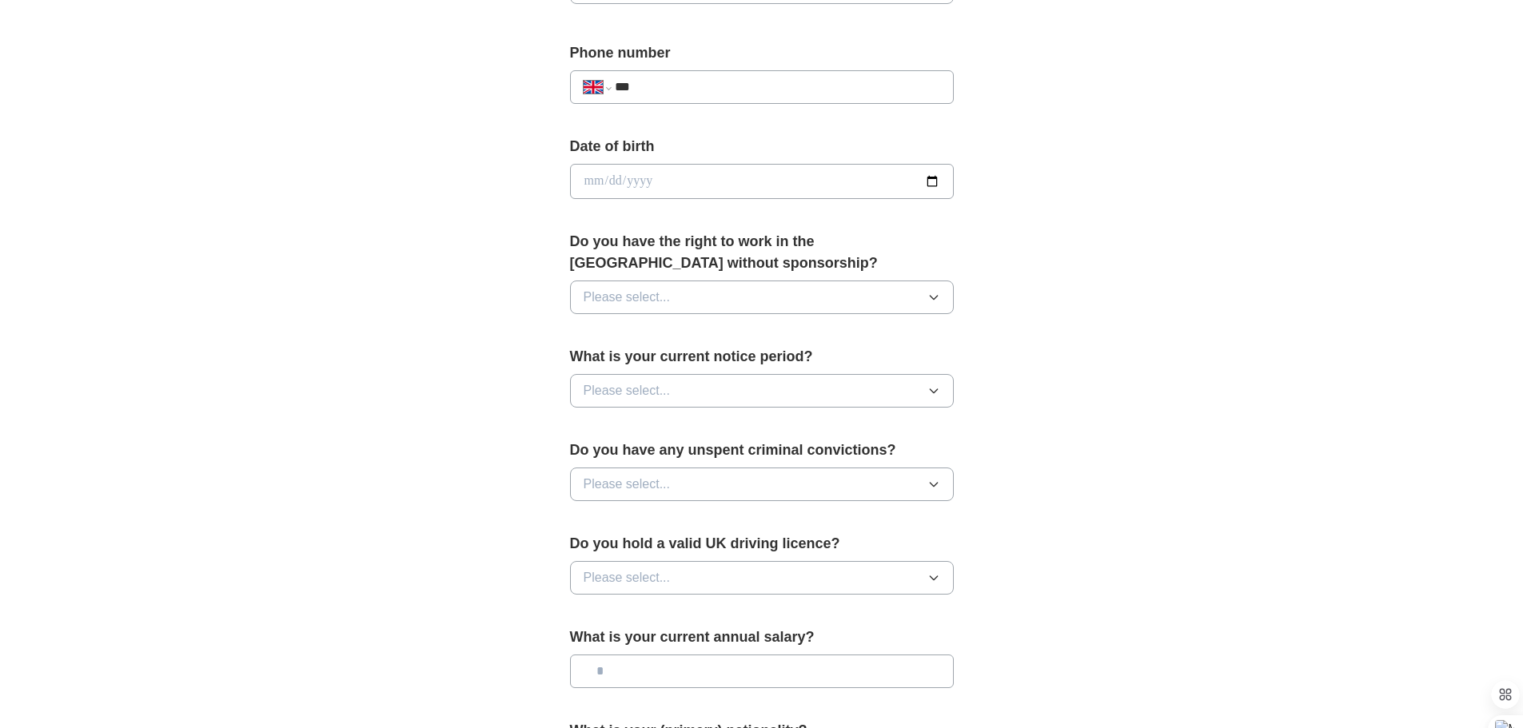
scroll to position [640, 0]
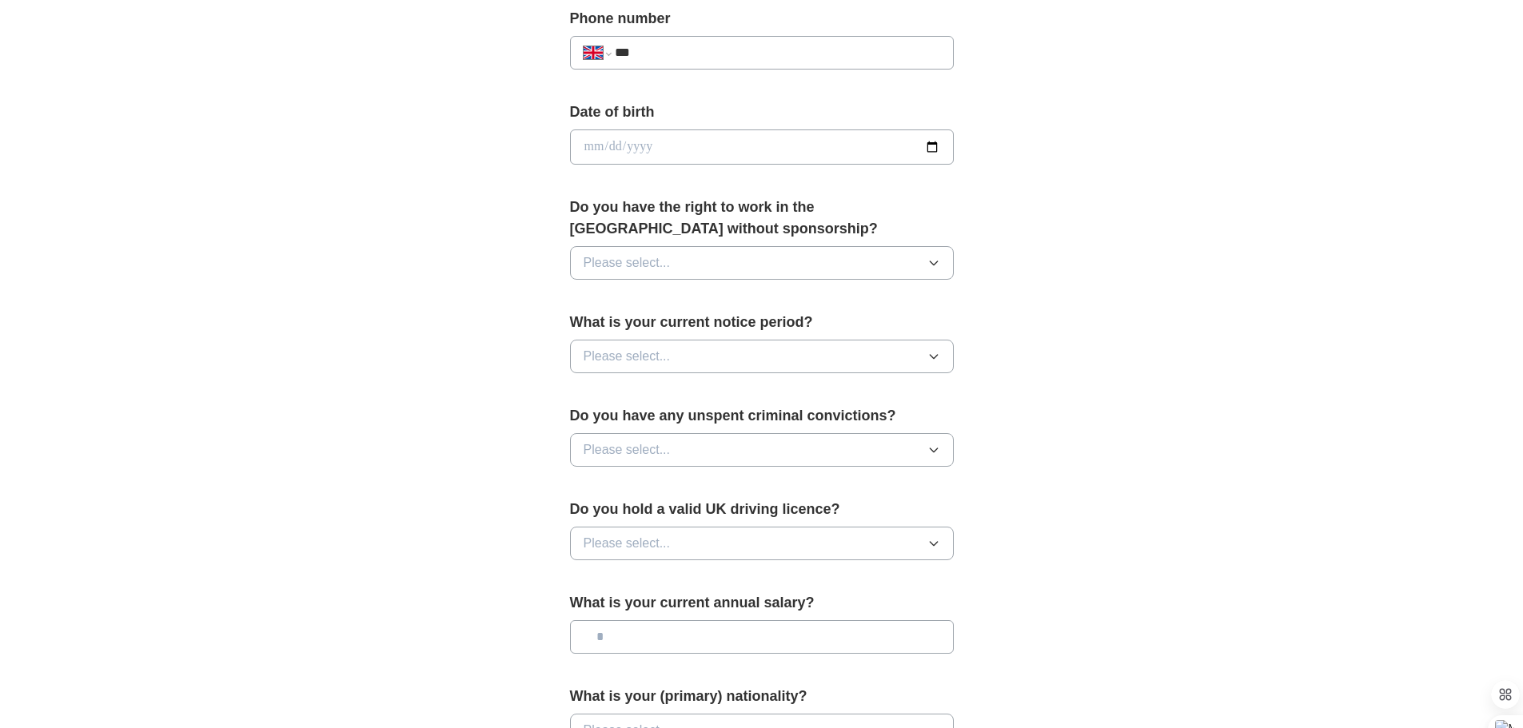
click at [928, 257] on icon "button" at bounding box center [933, 263] width 13 height 13
click at [633, 303] on div "Yes" at bounding box center [762, 299] width 357 height 19
click at [931, 363] on button "Please select..." at bounding box center [762, 357] width 384 height 34
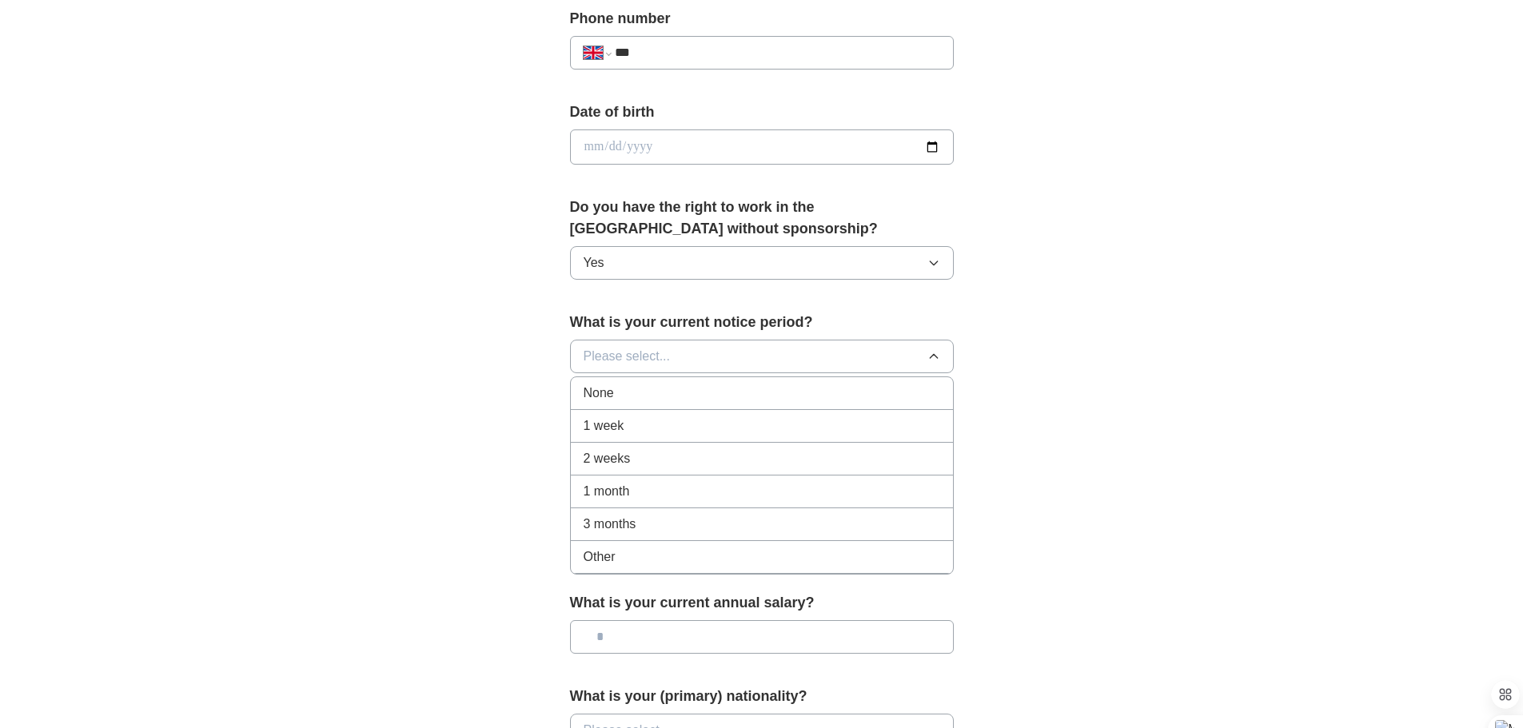
click at [625, 398] on div "None" at bounding box center [762, 393] width 357 height 19
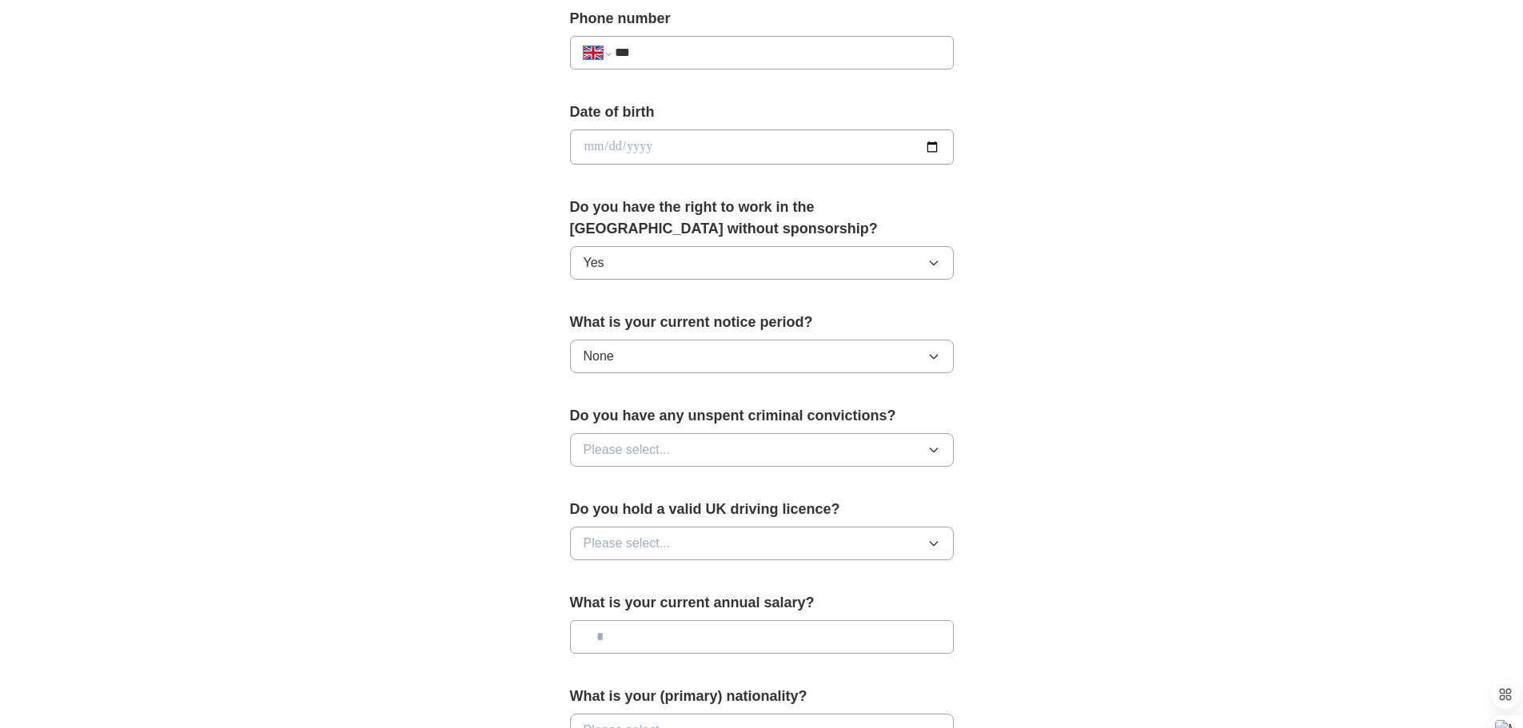
click at [933, 448] on icon "button" at bounding box center [933, 450] width 13 height 13
click at [635, 516] on div "No" at bounding box center [762, 519] width 357 height 19
click at [933, 542] on icon "button" at bounding box center [933, 543] width 13 height 13
click at [619, 584] on div "Yes" at bounding box center [762, 580] width 357 height 19
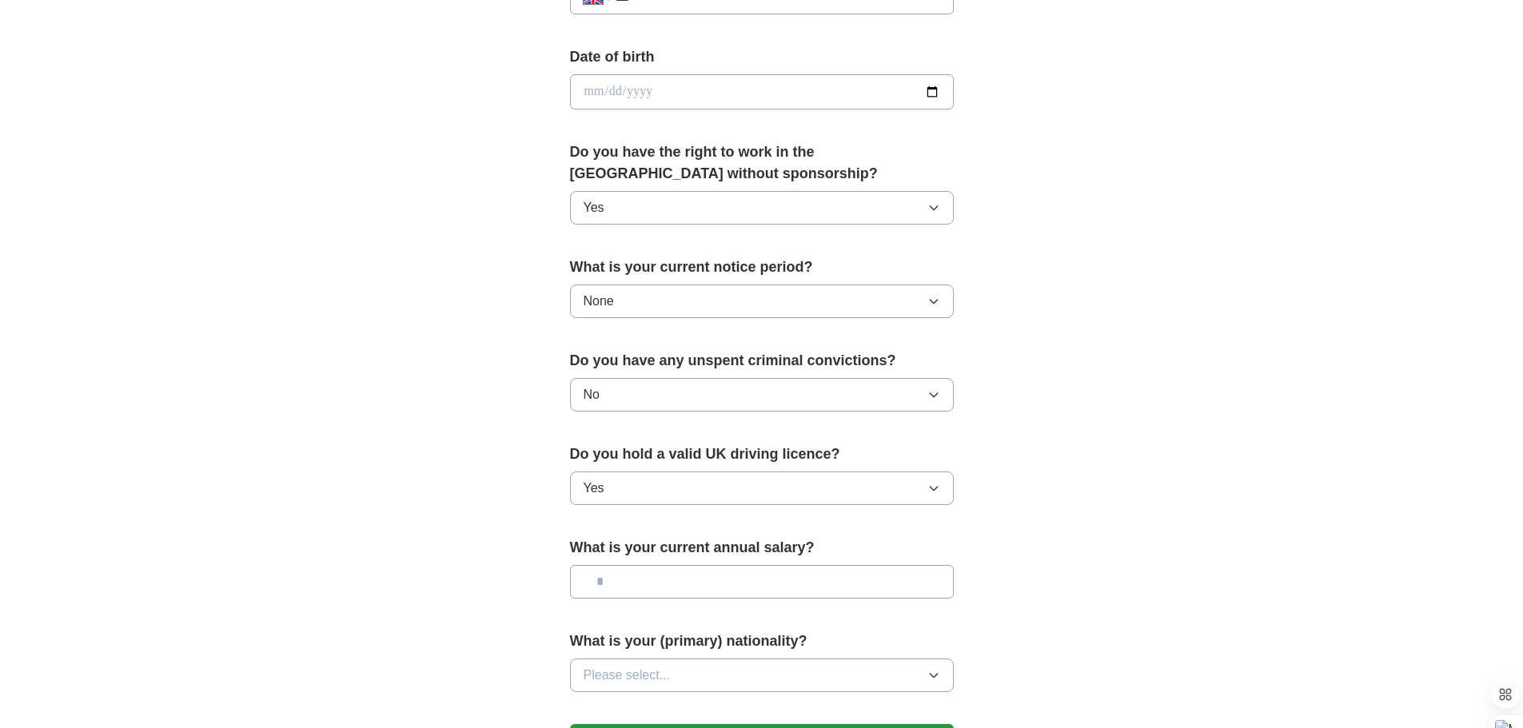
scroll to position [879, 0]
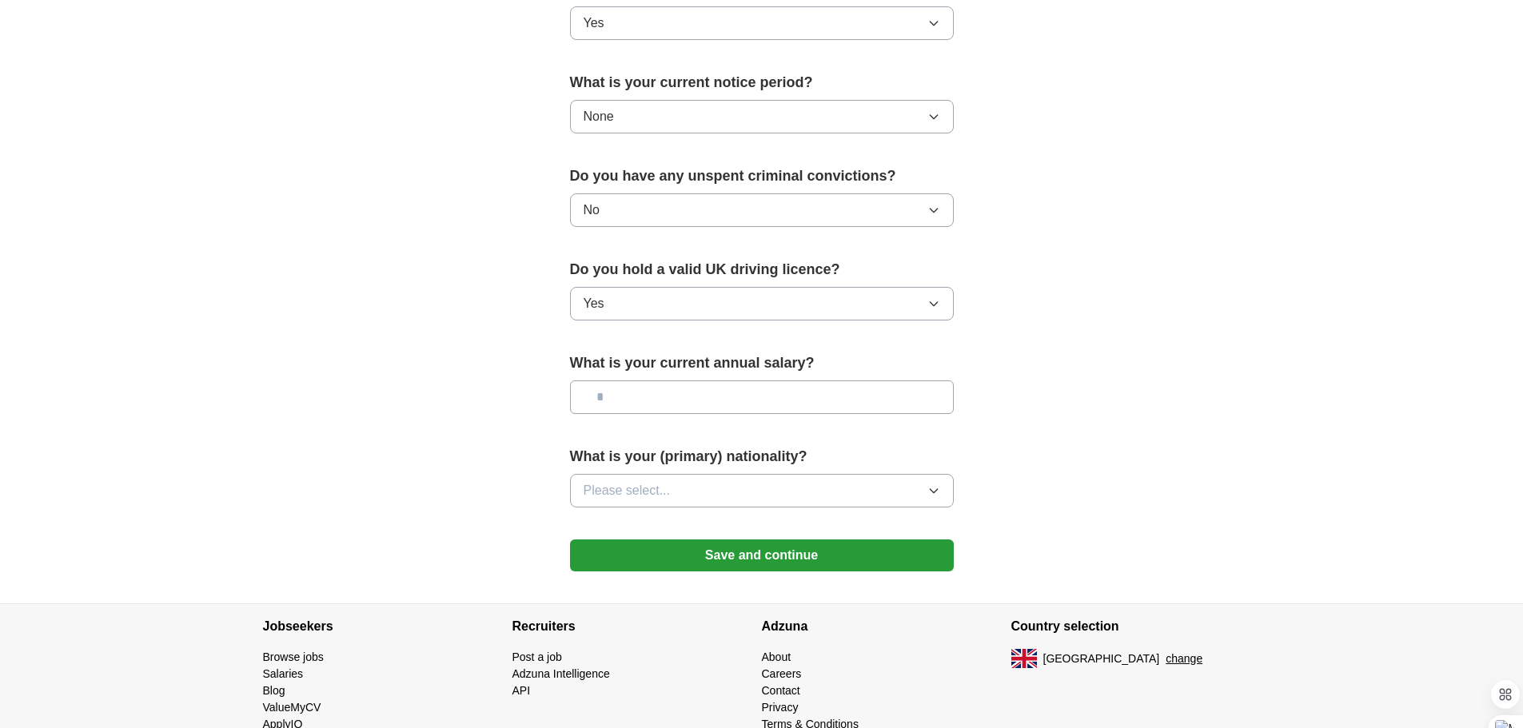
click at [939, 498] on button "Please select..." at bounding box center [762, 491] width 384 height 34
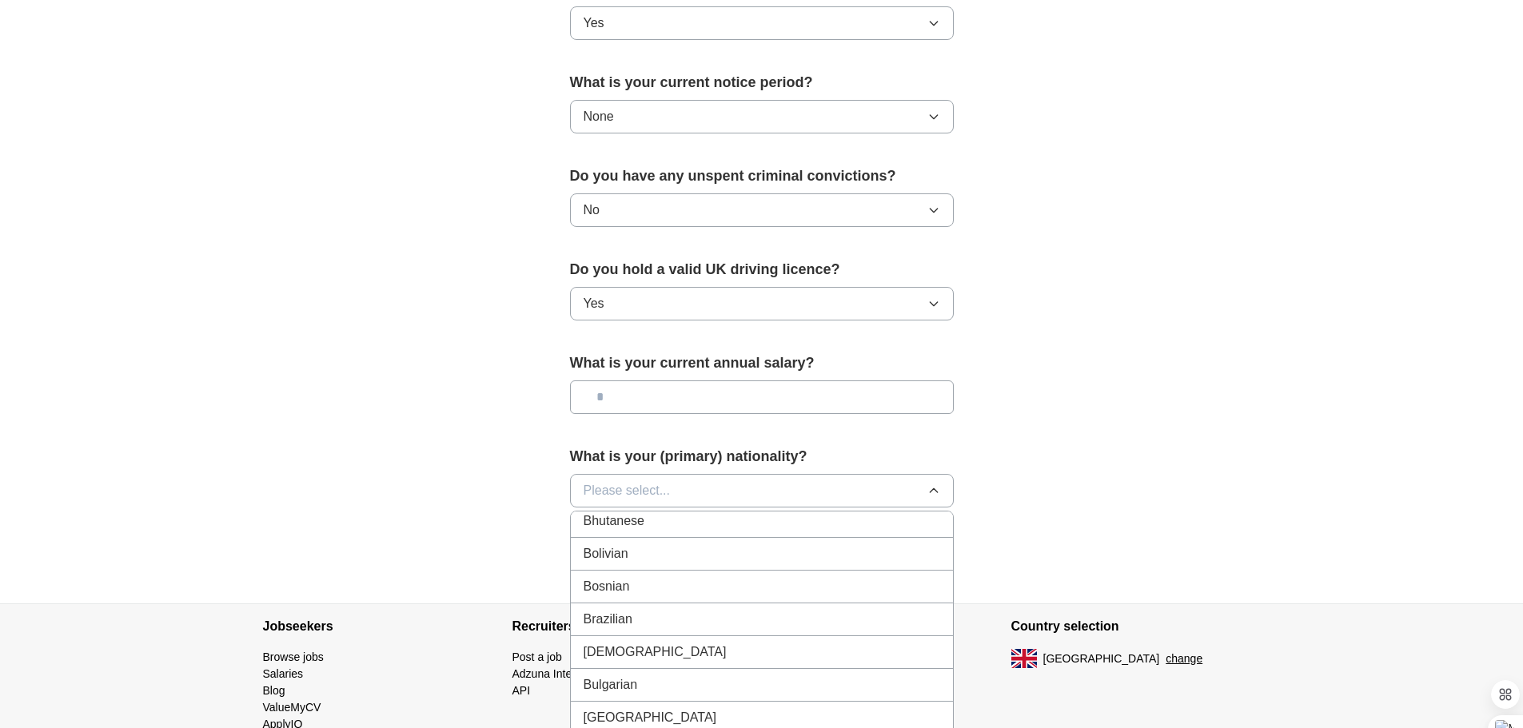
scroll to position [720, 0]
click at [635, 488] on span "Please select..." at bounding box center [627, 490] width 87 height 19
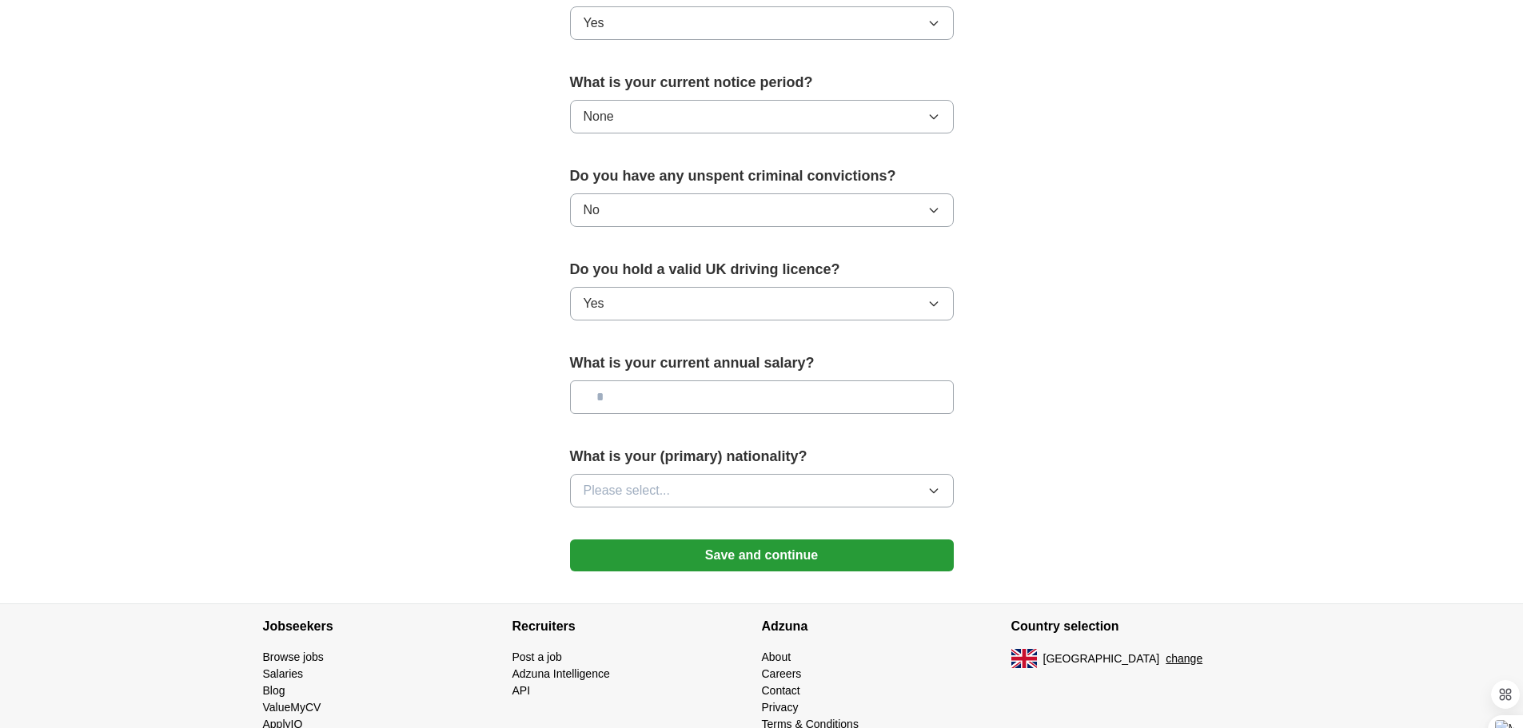
click at [729, 490] on button "Please select..." at bounding box center [762, 491] width 384 height 34
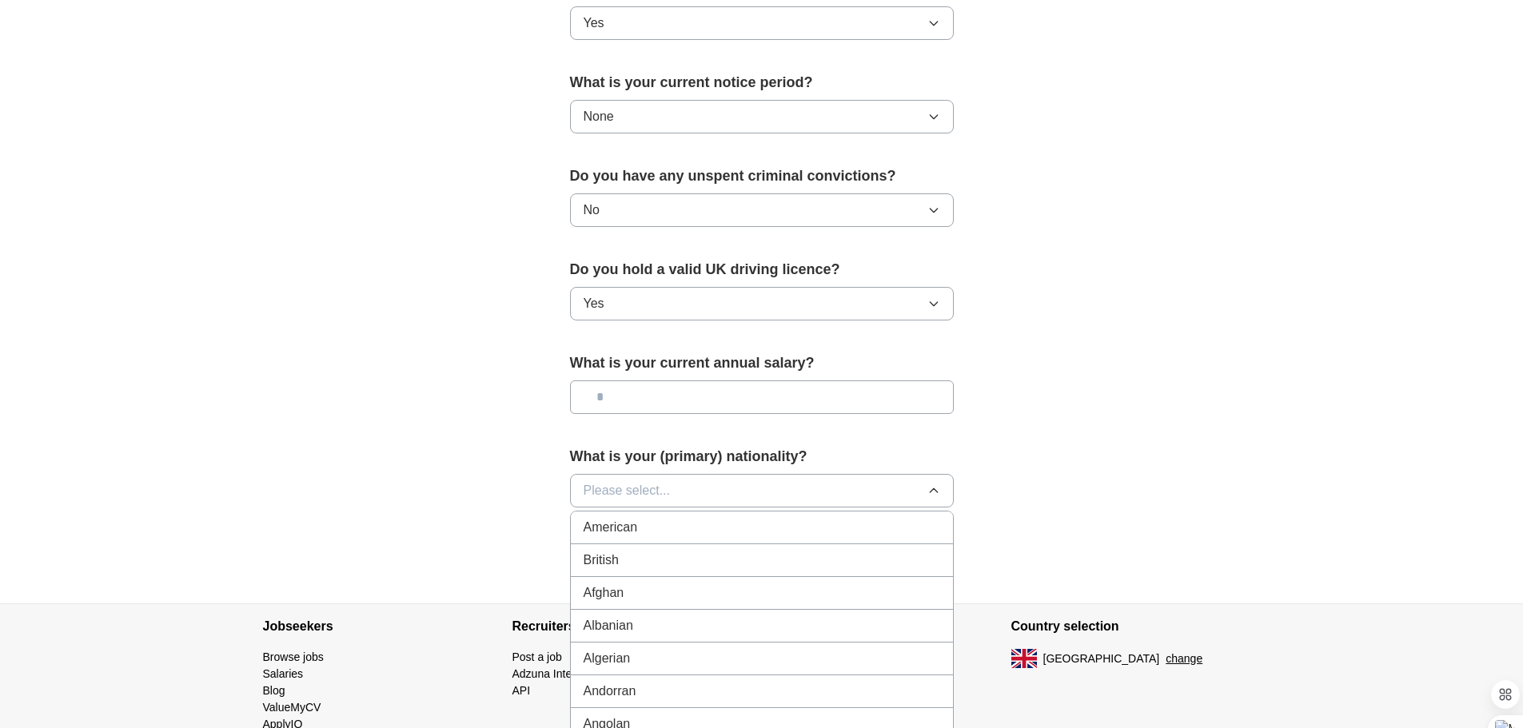
click at [726, 491] on button "Please select..." at bounding box center [762, 491] width 384 height 34
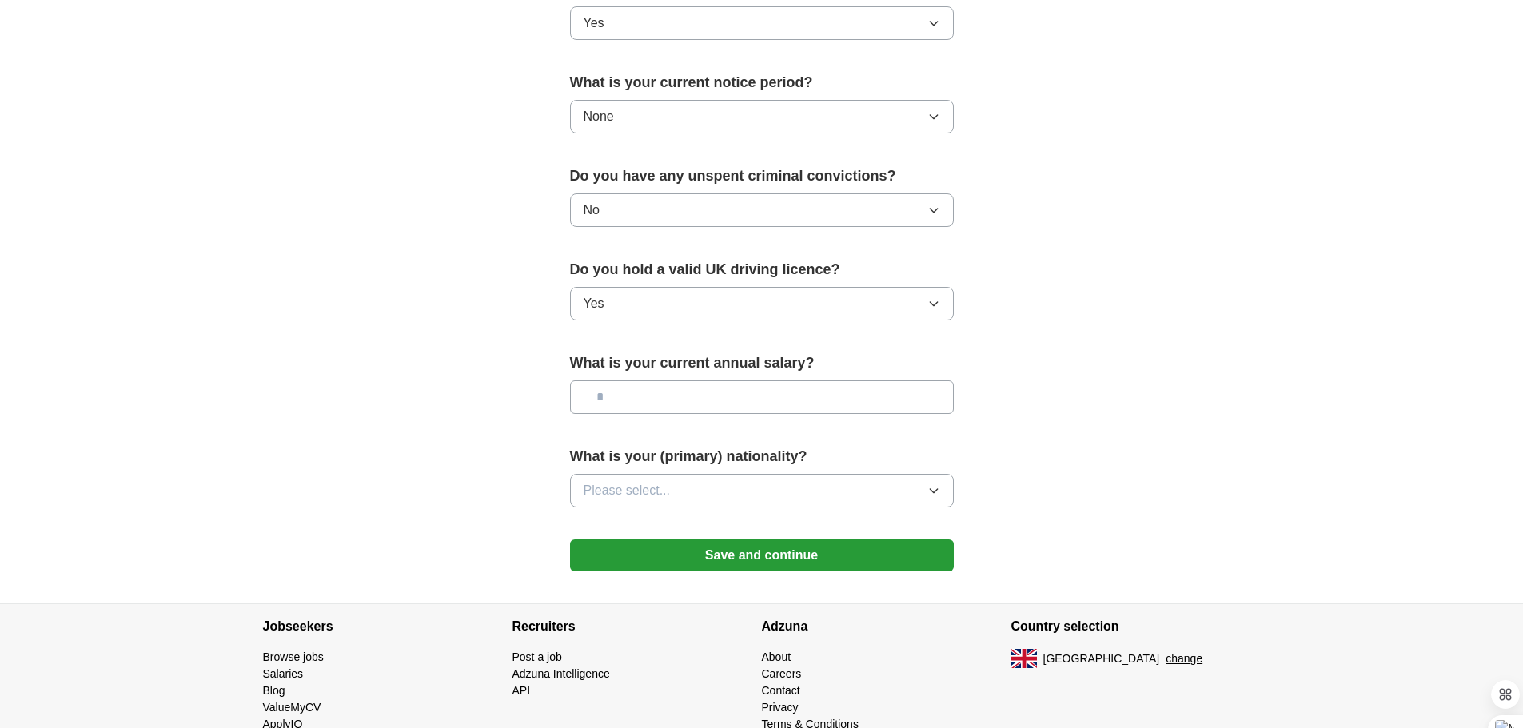
click at [932, 486] on icon "button" at bounding box center [933, 491] width 13 height 13
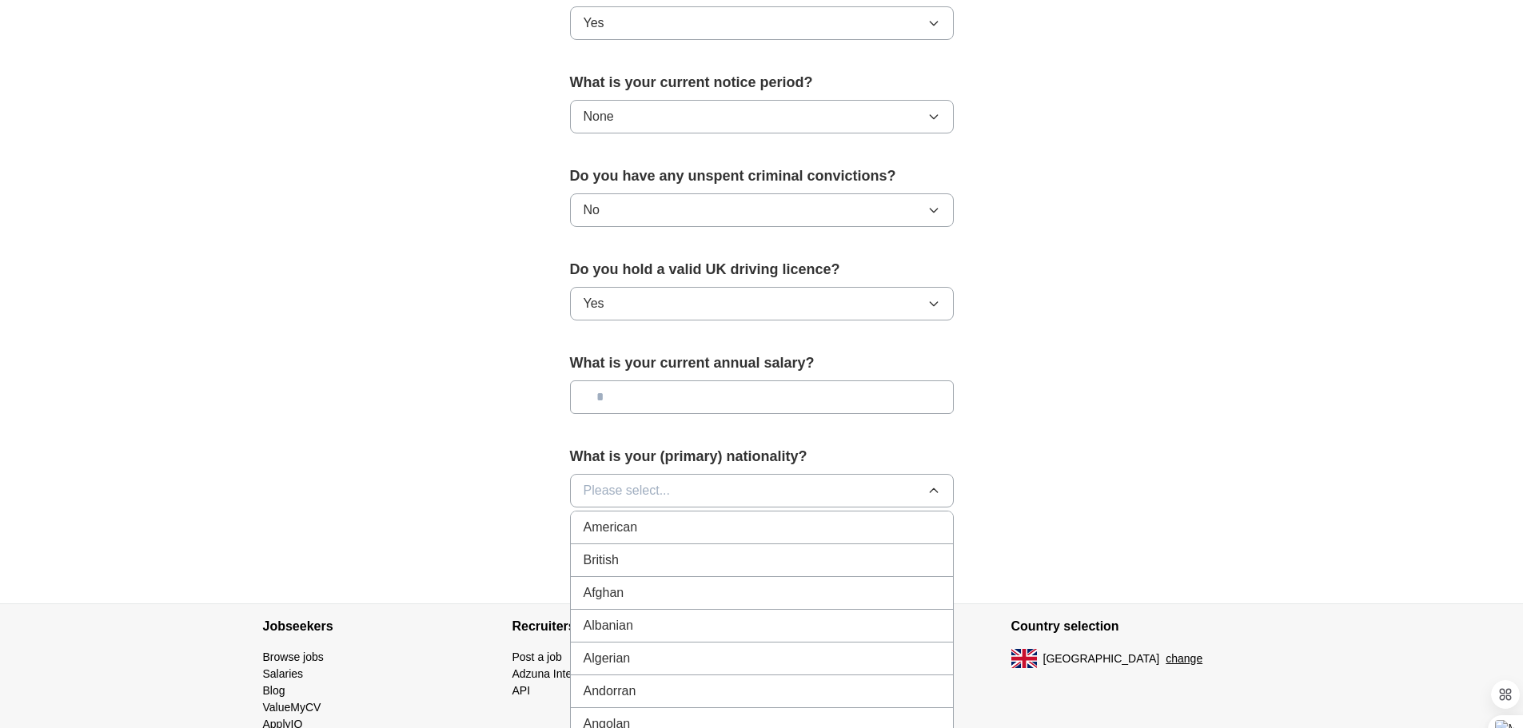
click at [647, 560] on div "British" at bounding box center [762, 560] width 357 height 19
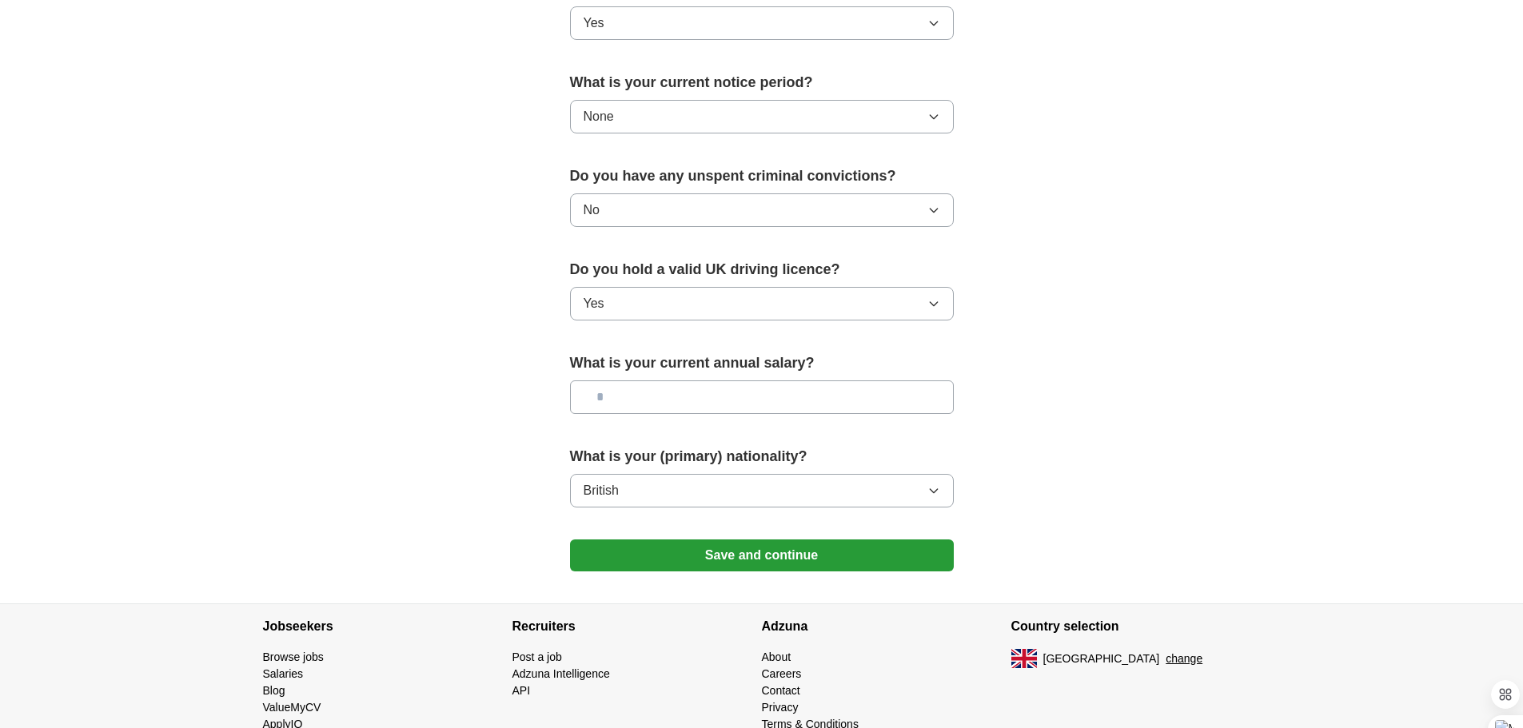
click at [732, 552] on button "Save and continue" at bounding box center [762, 556] width 384 height 32
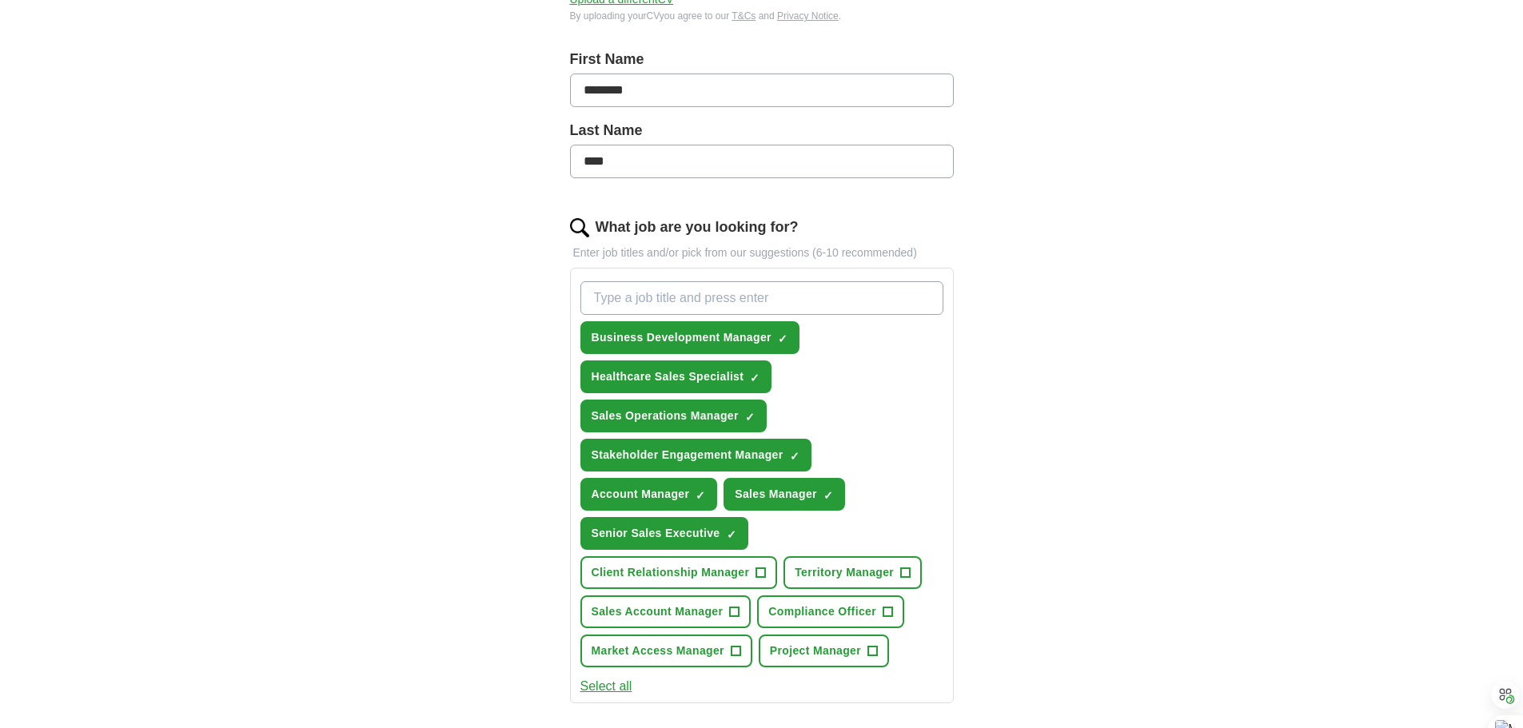
scroll to position [320, 0]
click at [622, 295] on input "What job are you looking for?" at bounding box center [761, 299] width 363 height 34
type input "field sales"
click at [873, 421] on div "field sales Press return to add title Business Development Manager ✓ × Healthca…" at bounding box center [761, 475] width 369 height 399
click at [923, 300] on circle at bounding box center [925, 298] width 18 height 18
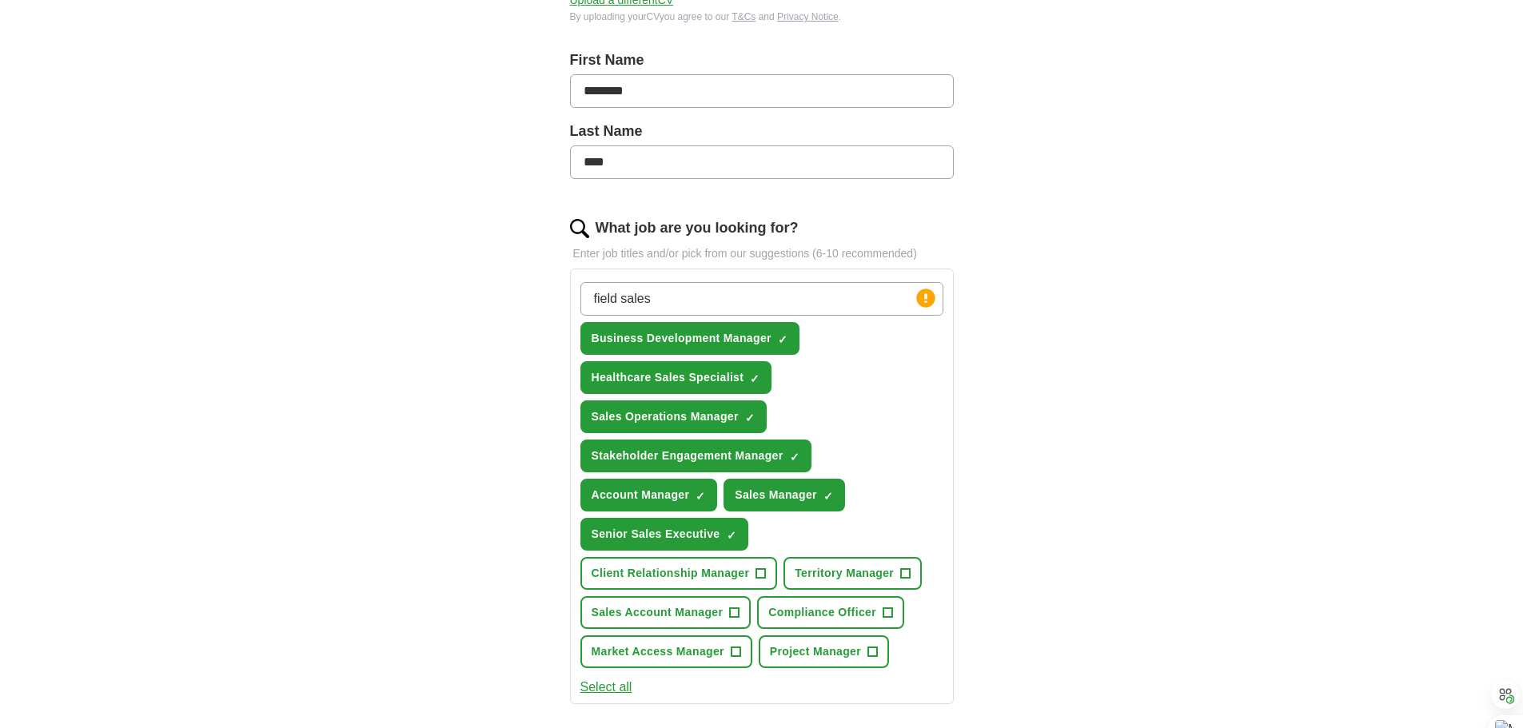
click at [704, 306] on input "field sales" at bounding box center [761, 299] width 363 height 34
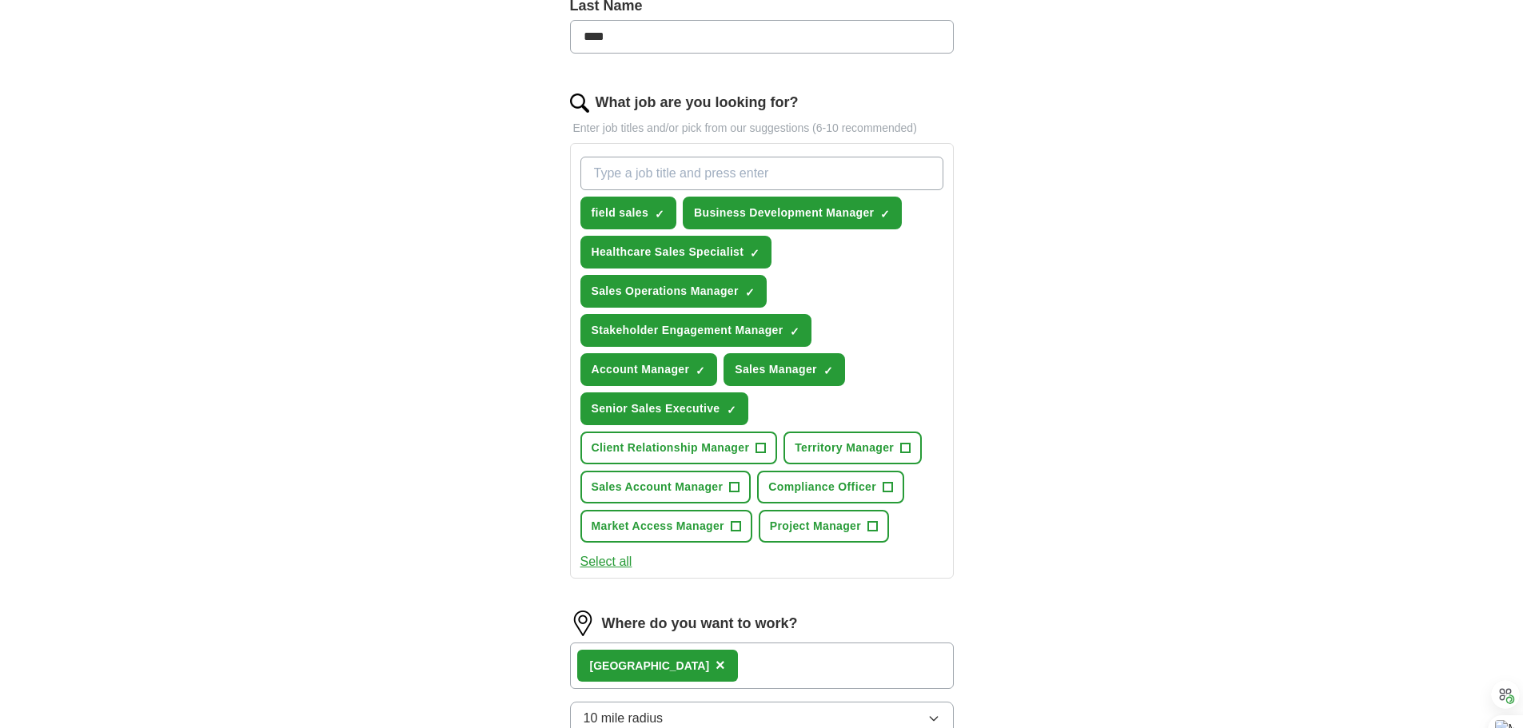
scroll to position [480, 0]
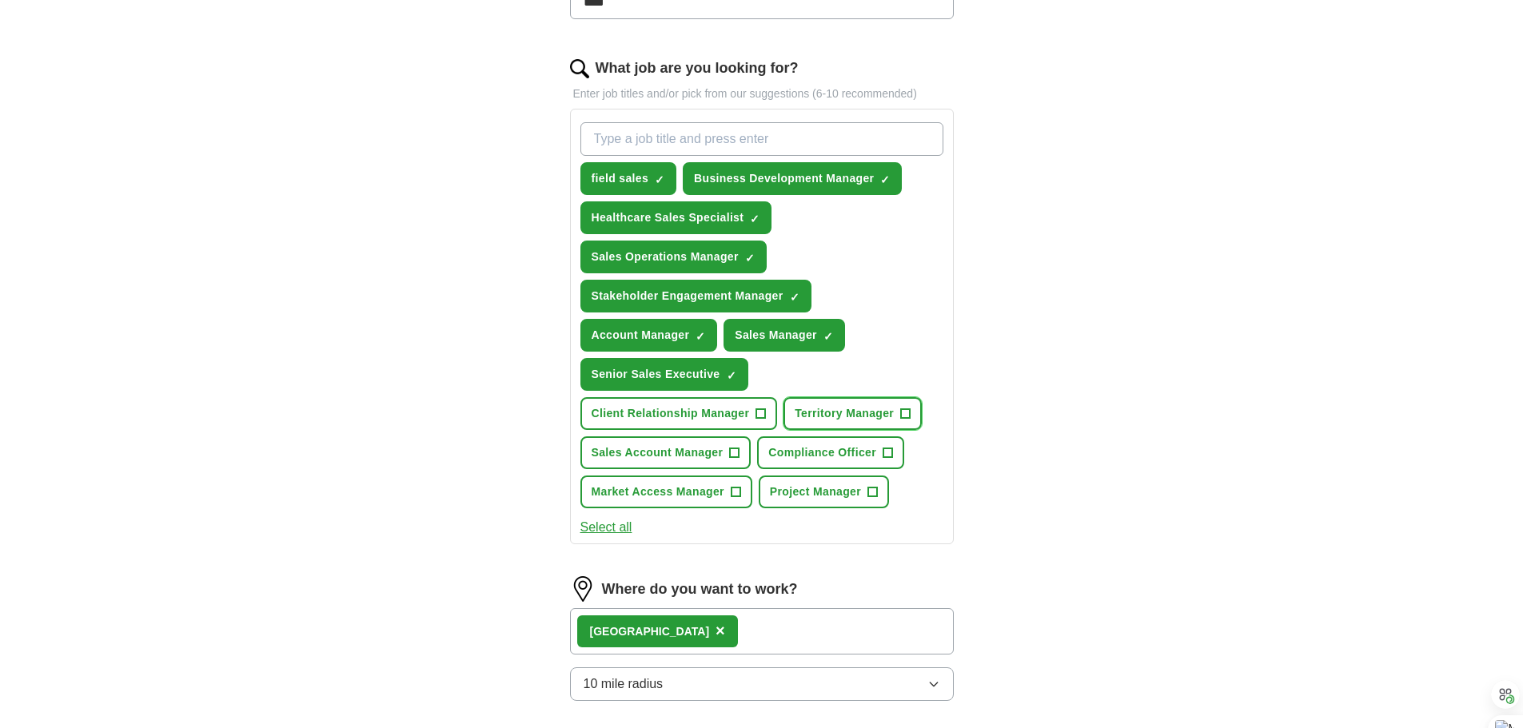
click at [904, 410] on span "+" at bounding box center [906, 414] width 10 height 13
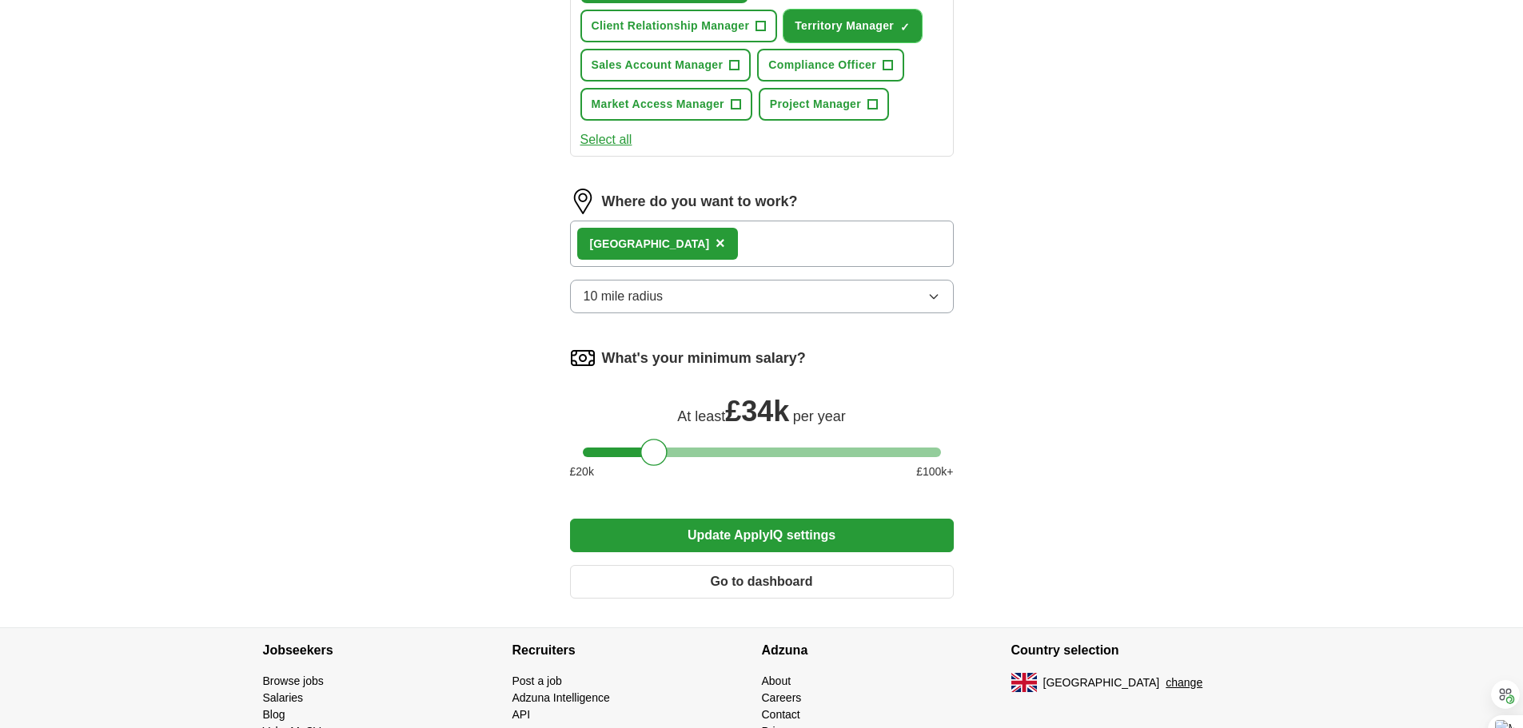
scroll to position [879, 0]
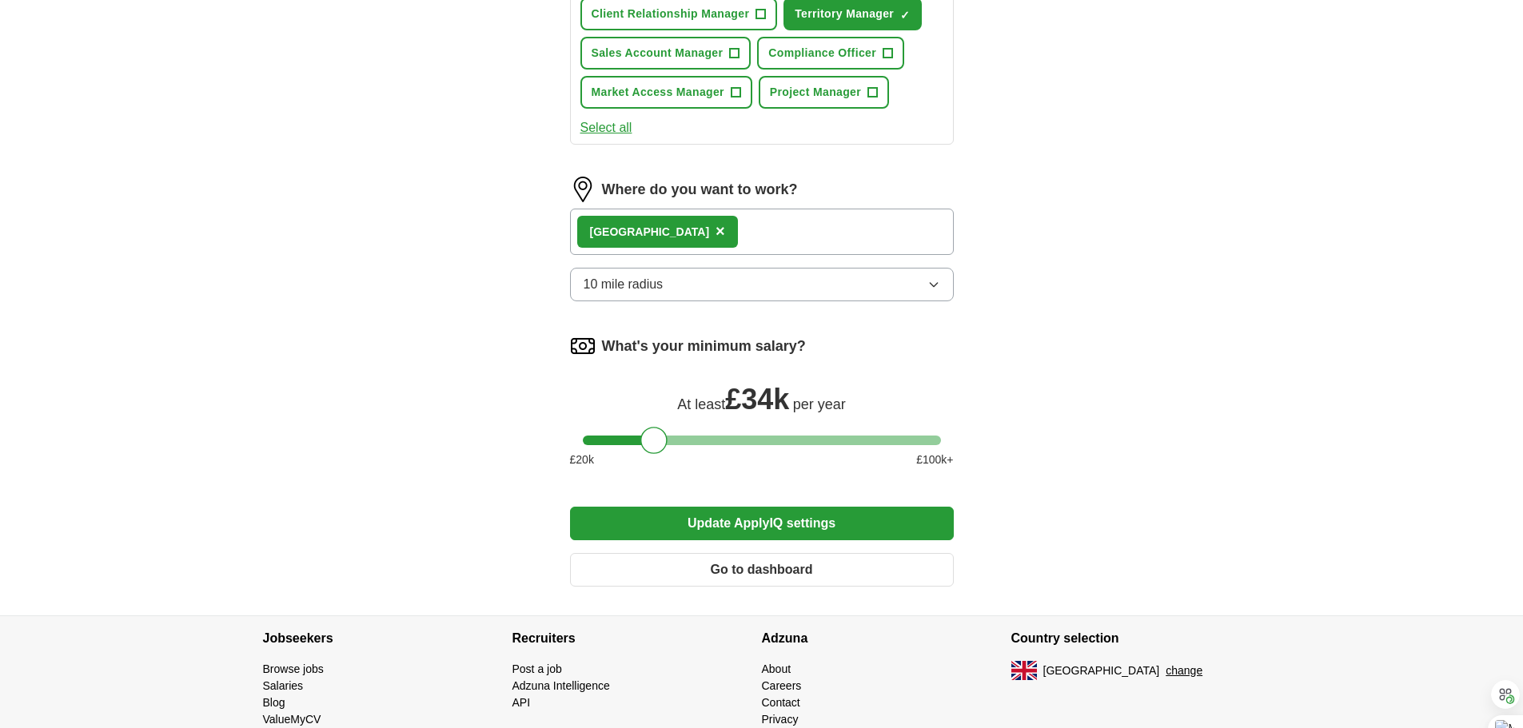
click at [745, 521] on button "Update ApplyIQ settings" at bounding box center [762, 524] width 384 height 34
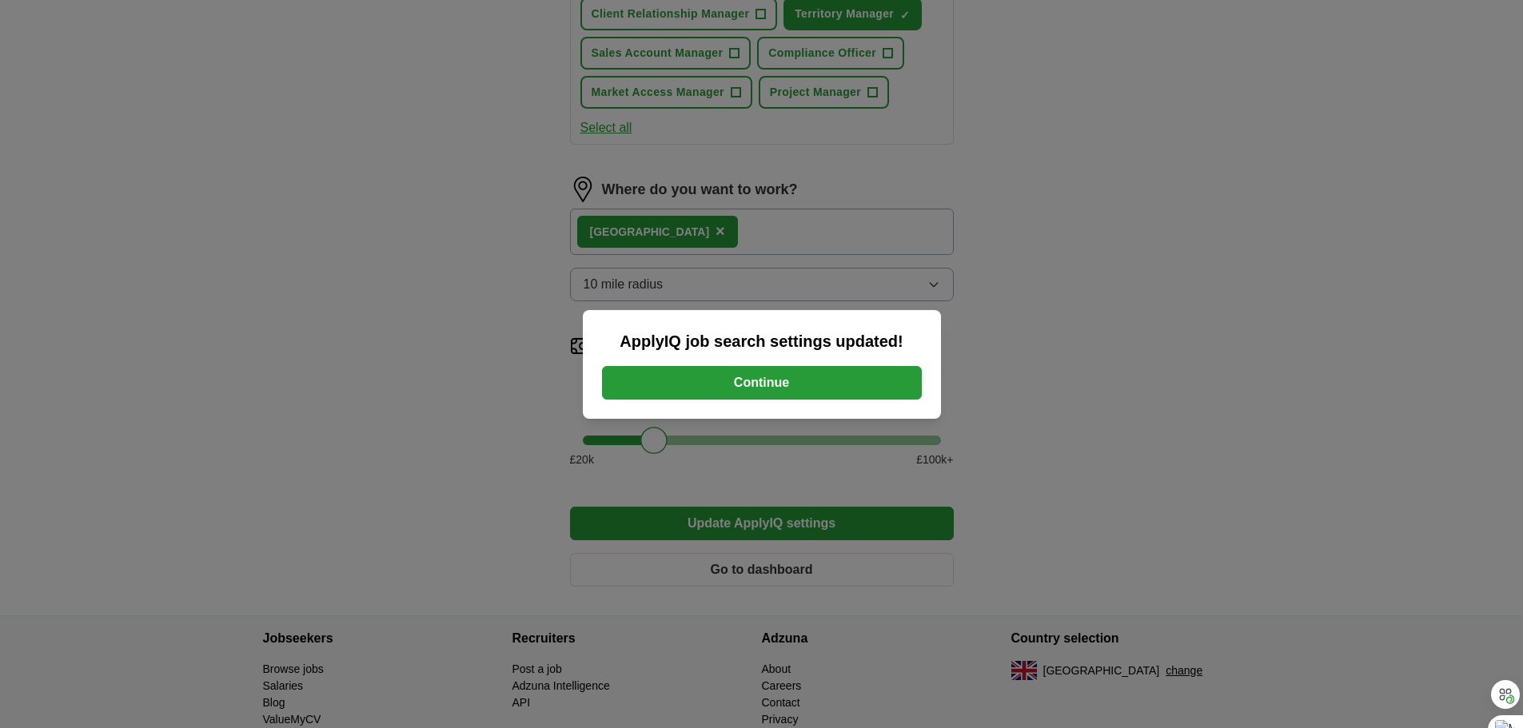
click at [758, 384] on button "Continue" at bounding box center [762, 383] width 320 height 34
